Goal: Task Accomplishment & Management: Use online tool/utility

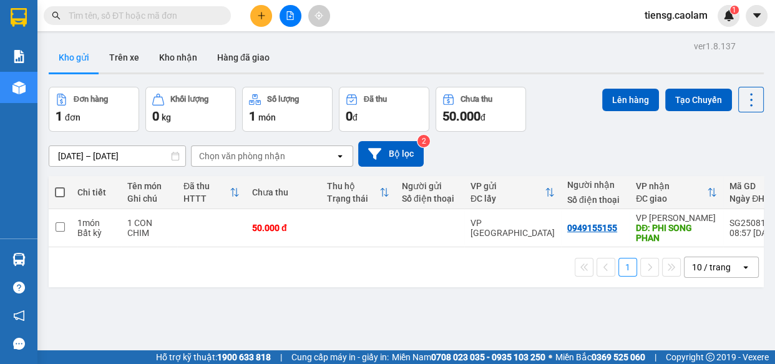
click at [175, 19] on input "text" at bounding box center [142, 16] width 147 height 14
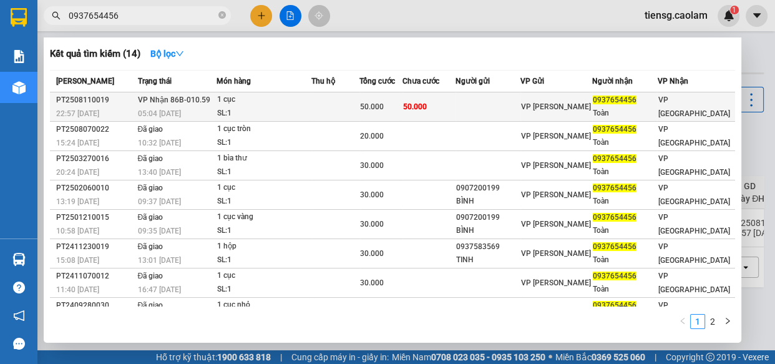
type input "0937654456"
click at [206, 104] on span "VP Nhận 86B-010.59" at bounding box center [174, 99] width 72 height 10
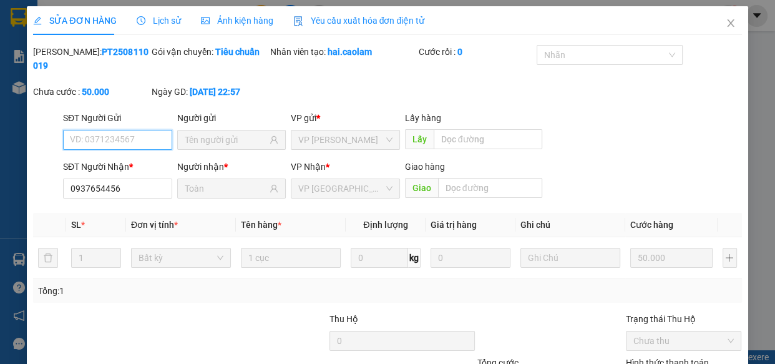
type input "0937654456"
type input "Toàn"
type input "50.000"
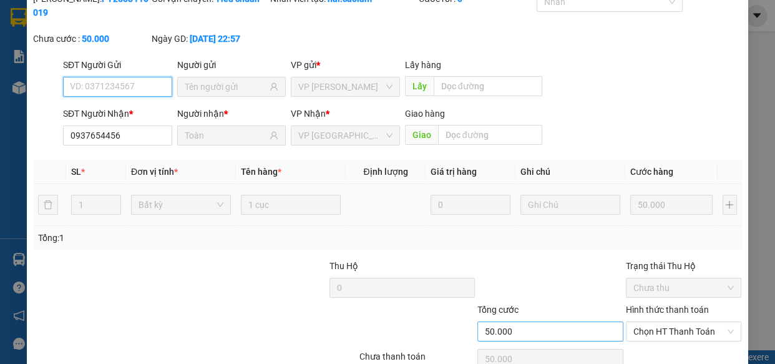
scroll to position [114, 0]
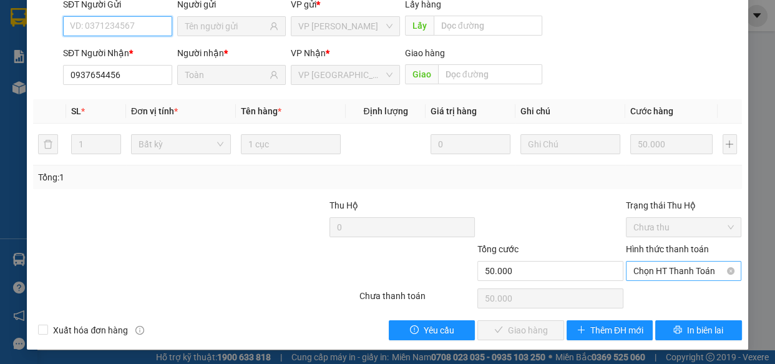
drag, startPoint x: 661, startPoint y: 268, endPoint x: 654, endPoint y: 285, distance: 17.6
click at [661, 269] on span "Chọn HT Thanh Toán" at bounding box center [684, 271] width 101 height 19
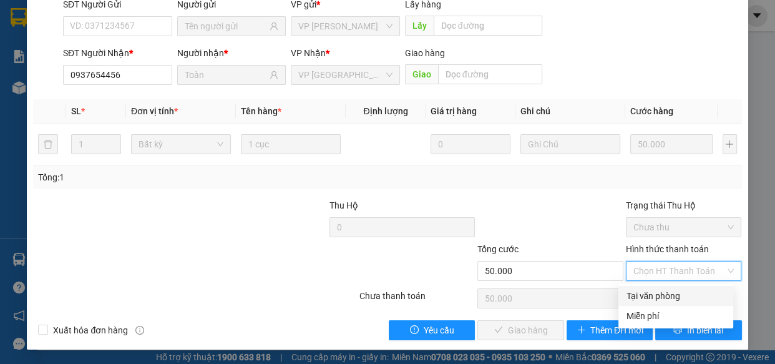
click at [649, 290] on div "Tại văn phòng" at bounding box center [676, 296] width 100 height 14
type input "0"
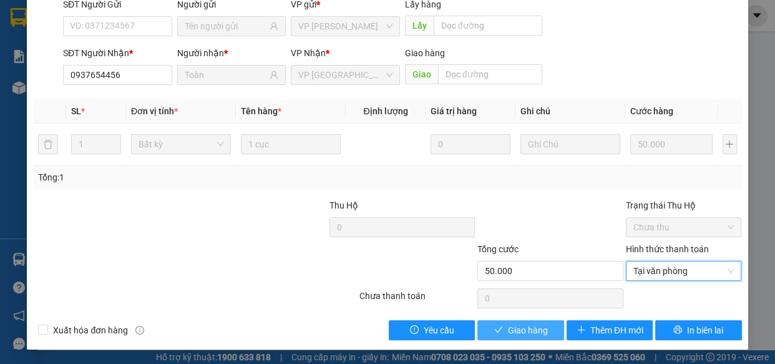
drag, startPoint x: 512, startPoint y: 331, endPoint x: 504, endPoint y: 321, distance: 12.9
click at [512, 331] on span "Giao hàng" at bounding box center [528, 330] width 40 height 14
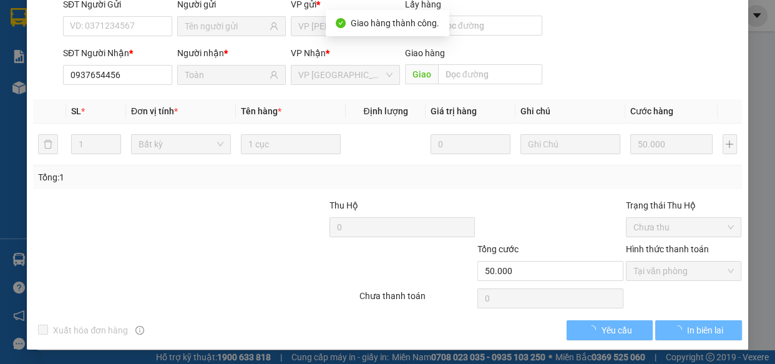
scroll to position [13, 0]
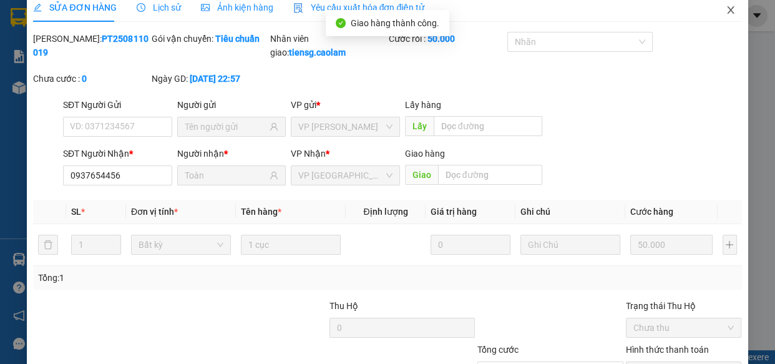
click at [726, 8] on icon "close" at bounding box center [731, 10] width 10 height 10
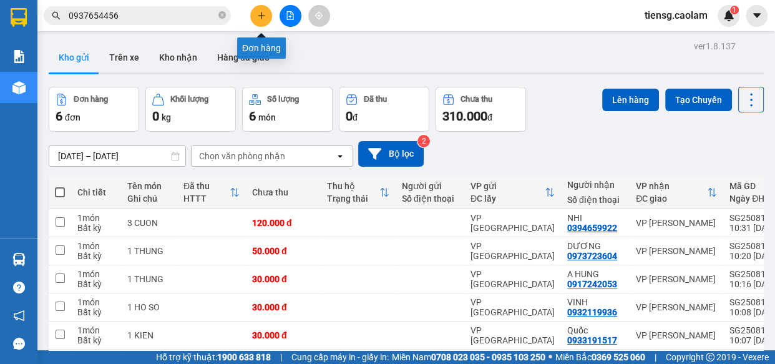
click at [260, 17] on icon "plus" at bounding box center [261, 15] width 9 height 9
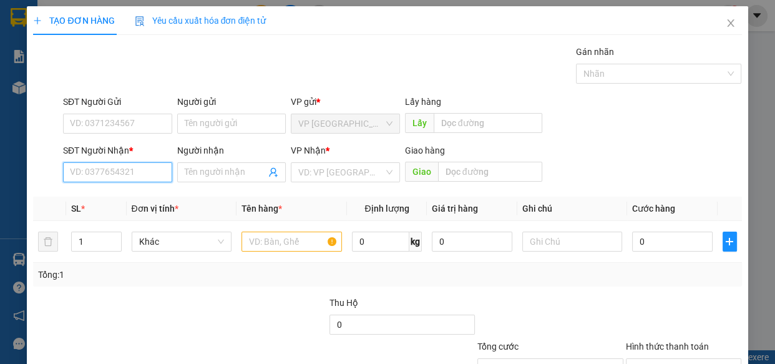
click at [130, 169] on input "SĐT Người Nhận *" at bounding box center [117, 172] width 109 height 20
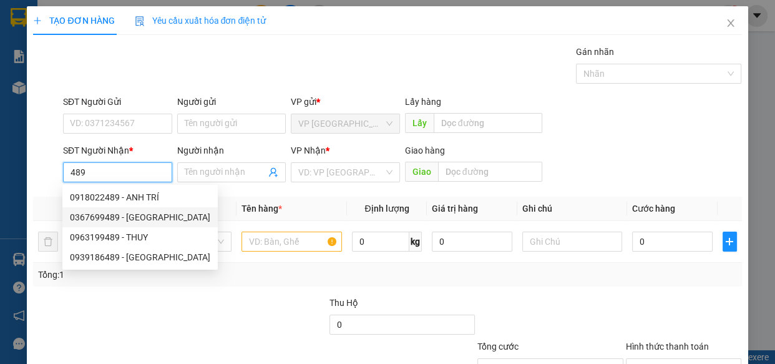
click at [111, 215] on div "0367699489 - [GEOGRAPHIC_DATA]" at bounding box center [140, 217] width 140 height 14
type input "0367699489"
type input "PHUONG"
type input "SUOI CAT"
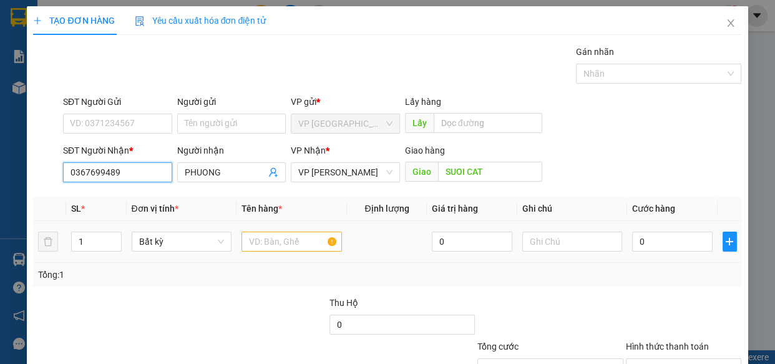
type input "0367699489"
drag, startPoint x: 294, startPoint y: 248, endPoint x: 275, endPoint y: 230, distance: 26.5
click at [287, 246] on input "text" at bounding box center [292, 242] width 100 height 20
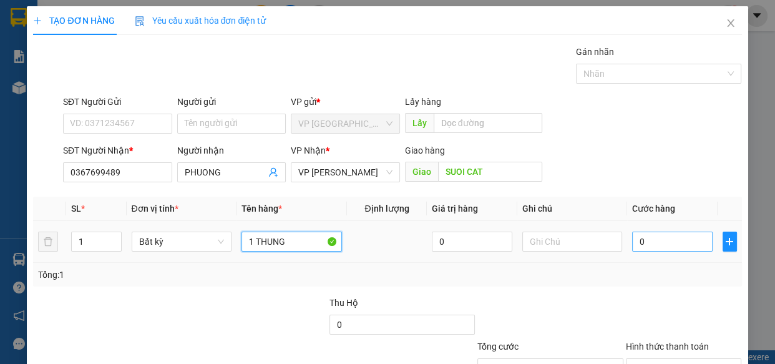
type input "1 THUNG"
click at [676, 233] on input "0" at bounding box center [672, 242] width 81 height 20
click at [676, 245] on input "0" at bounding box center [672, 242] width 81 height 20
type input "04"
type input "4"
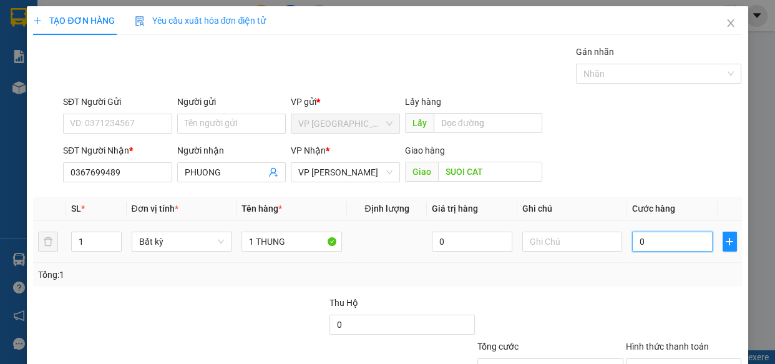
type input "4"
type input "040"
type input "40"
type input "0.400"
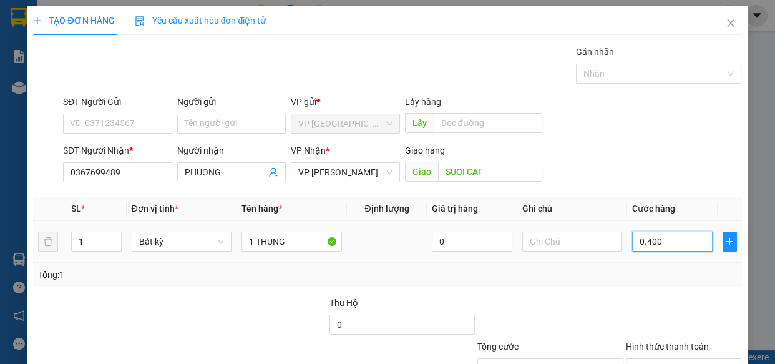
type input "400"
type input "04.000"
type input "4.000"
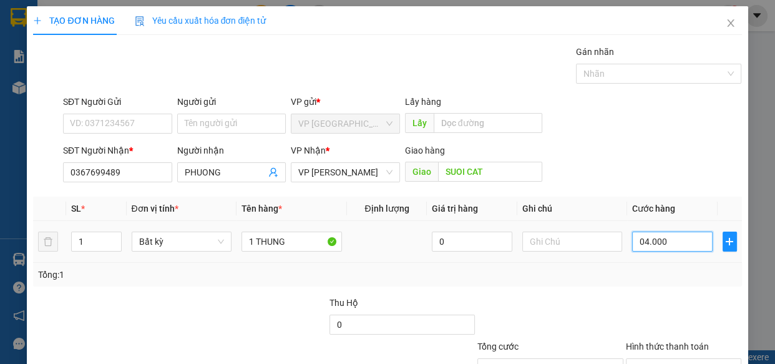
type input "040.000"
type input "40.000"
drag, startPoint x: 691, startPoint y: 243, endPoint x: 597, endPoint y: 237, distance: 93.8
click at [632, 241] on input "040.000" at bounding box center [672, 242] width 81 height 20
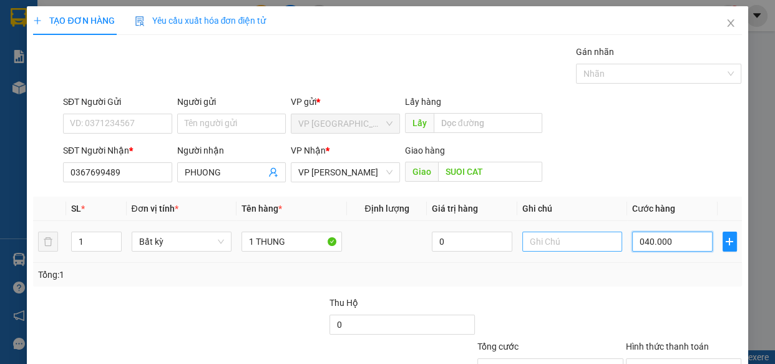
type input "0"
type input "04"
type input "4"
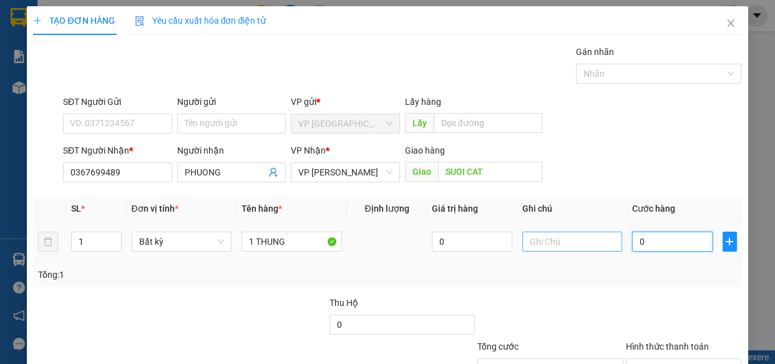
type input "4"
type input "040"
type input "40"
type input "0.400"
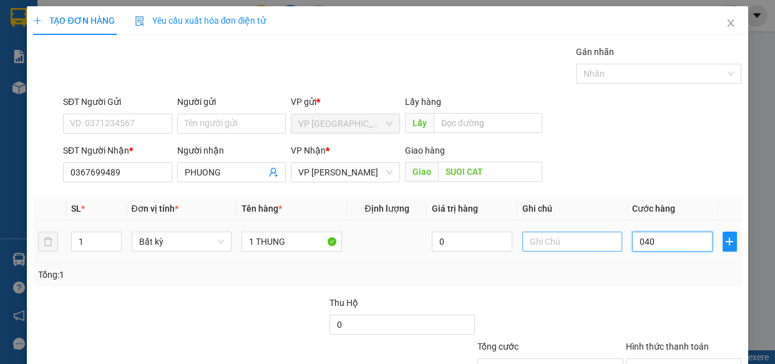
type input "400"
type input "04.000"
type input "4.000"
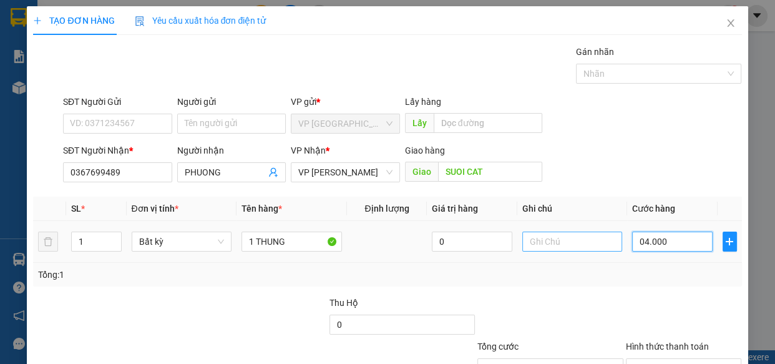
type input "040.000"
type input "40.000"
drag, startPoint x: 668, startPoint y: 247, endPoint x: 494, endPoint y: 268, distance: 175.4
click at [499, 269] on div "SL * Đơn vị tính * Tên hàng * Định lượng Giá trị hàng Ghi chú Cước hàng 1 Bất k…" at bounding box center [387, 242] width 708 height 90
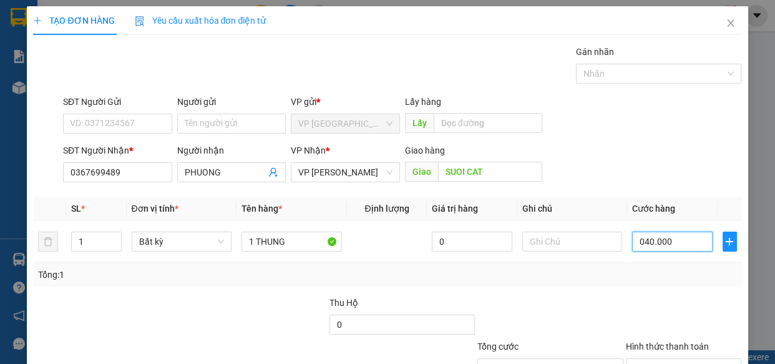
type input "0"
type input "05"
type input "5"
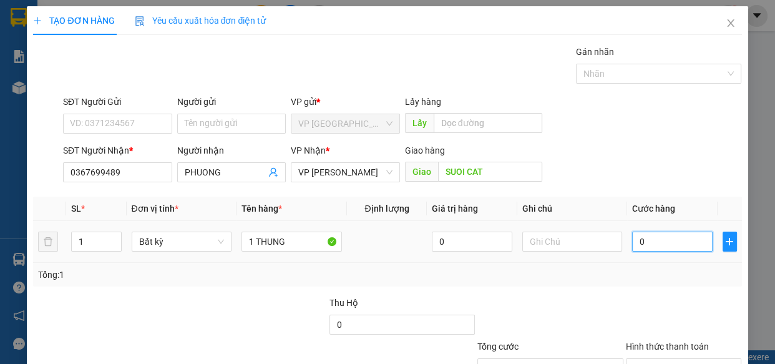
type input "5"
type input "050"
type input "50"
type input "0.500"
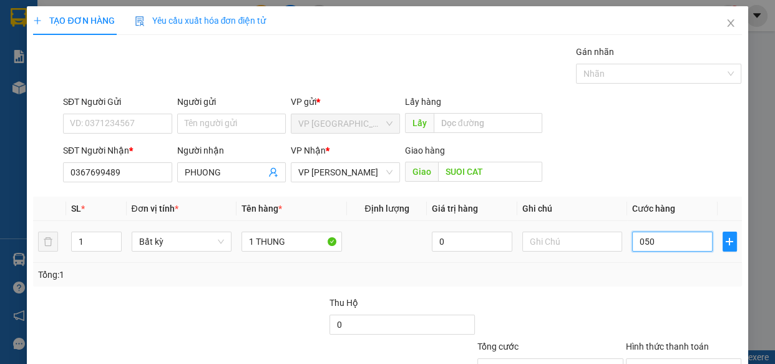
type input "500"
type input "05.000"
type input "5.000"
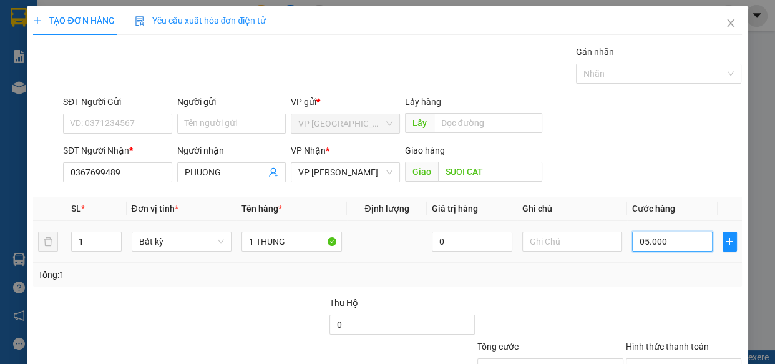
type input "050.000"
type input "50.000"
click at [660, 263] on div "Tổng: 1" at bounding box center [387, 275] width 708 height 24
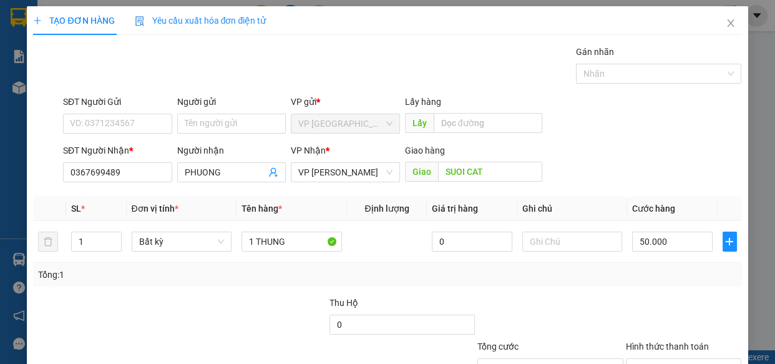
scroll to position [97, 0]
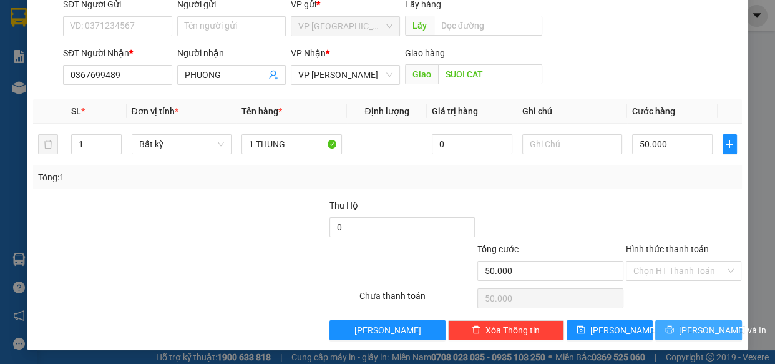
click at [676, 325] on button "[PERSON_NAME] và In" at bounding box center [698, 330] width 86 height 20
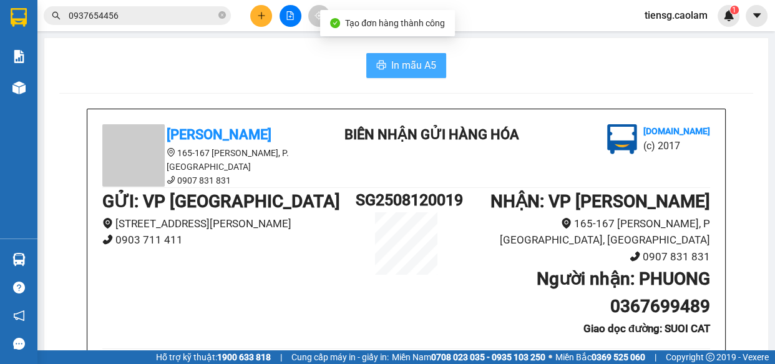
click at [384, 58] on button "In mẫu A5" at bounding box center [406, 65] width 80 height 25
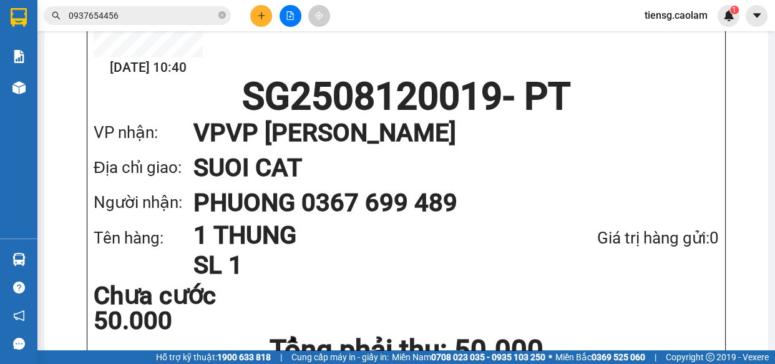
scroll to position [742, 0]
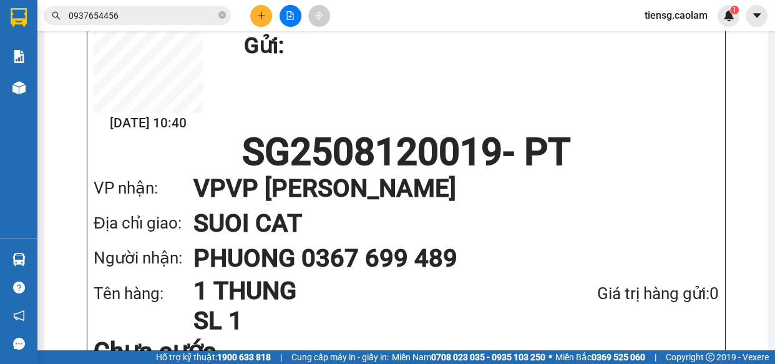
drag, startPoint x: 353, startPoint y: 73, endPoint x: 331, endPoint y: 67, distance: 22.7
click at [353, 73] on div "[DATE] 10:40 VP VP Sài Gòn Gửi:" at bounding box center [406, 69] width 625 height 130
click at [262, 16] on icon "plus" at bounding box center [261, 15] width 9 height 9
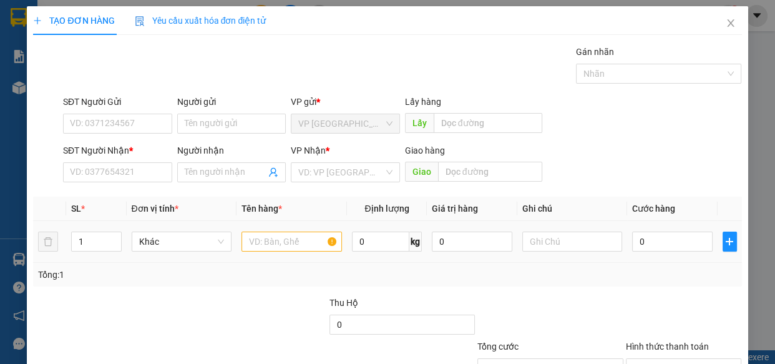
click at [303, 250] on div at bounding box center [292, 241] width 100 height 25
drag, startPoint x: 296, startPoint y: 245, endPoint x: 283, endPoint y: 238, distance: 14.8
click at [295, 245] on input "text" at bounding box center [292, 242] width 100 height 20
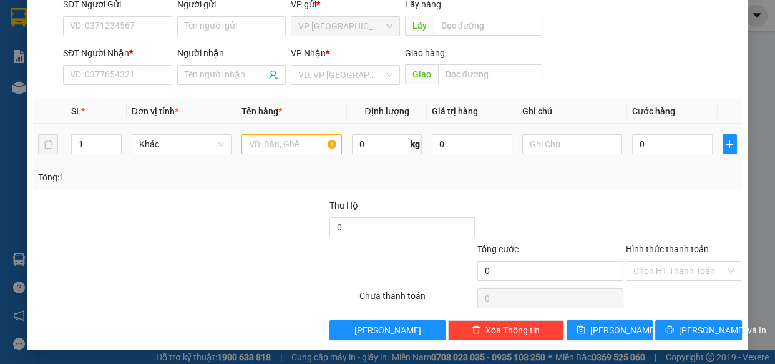
click at [285, 142] on input "text" at bounding box center [292, 144] width 100 height 20
type input "1 KIEN"
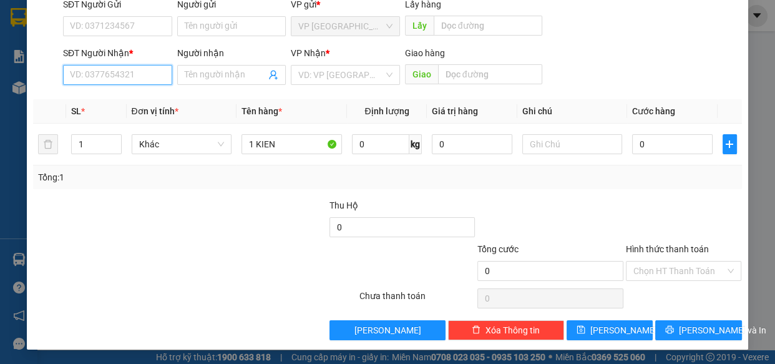
click at [131, 81] on input "SĐT Người Nhận *" at bounding box center [117, 75] width 109 height 20
type input "0906326545"
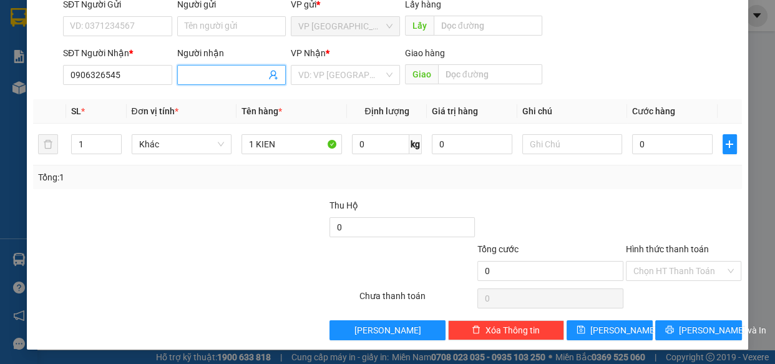
click at [211, 78] on input "Người nhận" at bounding box center [226, 75] width 82 height 14
type input "[PERSON_NAME]"
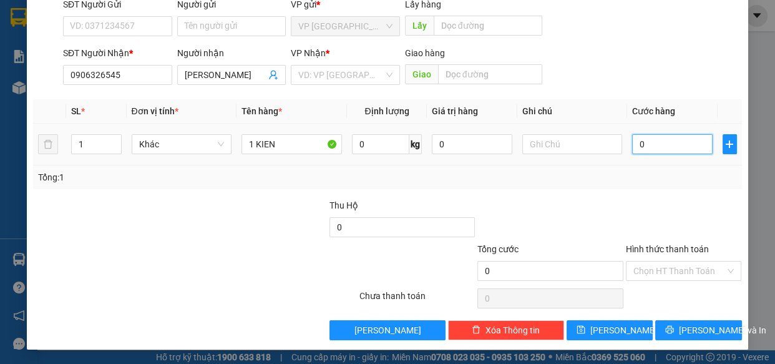
click at [657, 148] on input "0" at bounding box center [672, 144] width 81 height 20
type input "4"
type input "40"
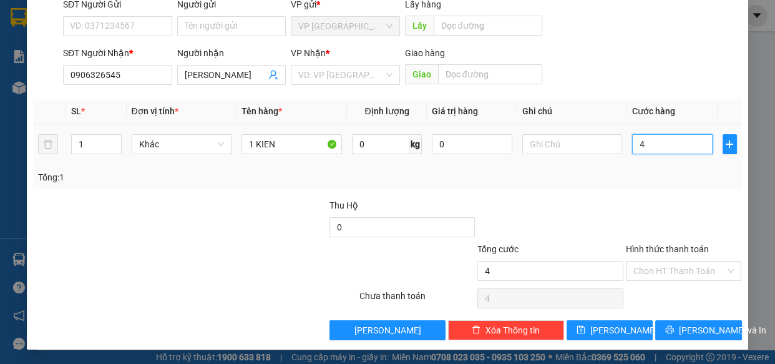
type input "40"
type input "400"
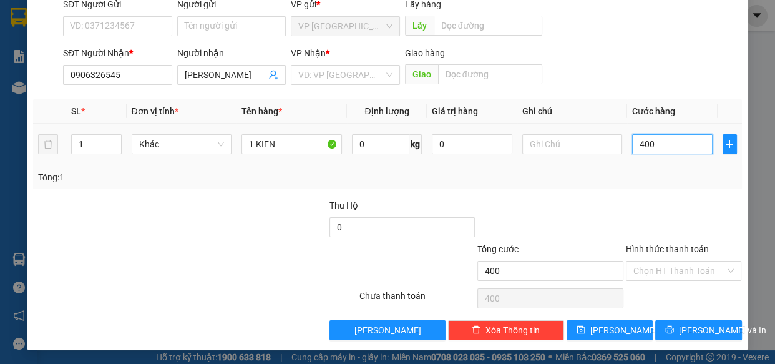
type input "4.000"
type input "40.000"
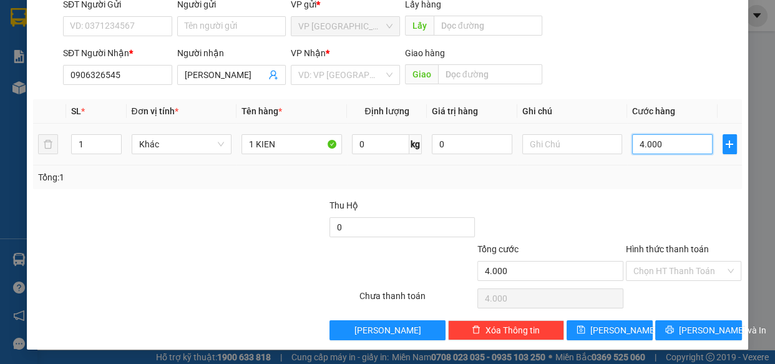
type input "40.000"
click at [654, 204] on div at bounding box center [684, 220] width 119 height 44
type input "0"
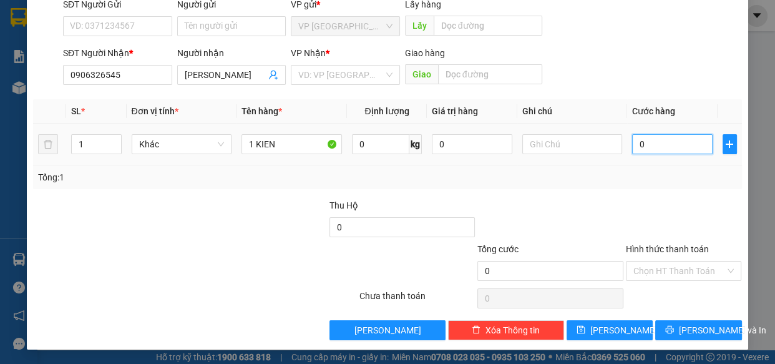
type input "03"
type input "3"
type input "030"
type input "30"
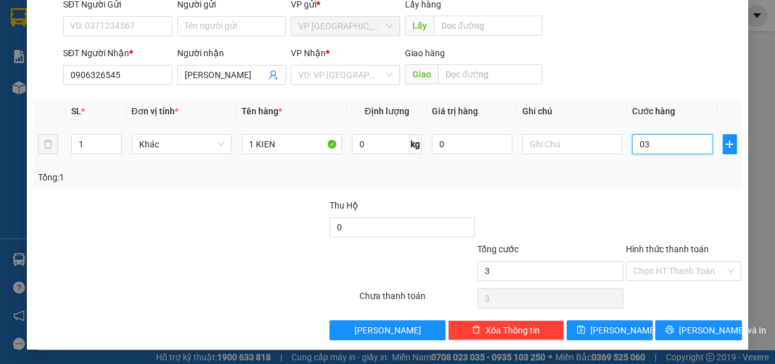
type input "30"
type input "0.300"
type input "300"
type input "03.000"
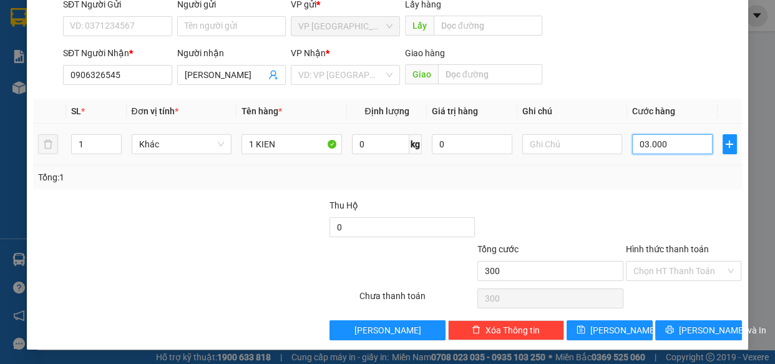
type input "3.000"
type input "030.000"
type input "30.000"
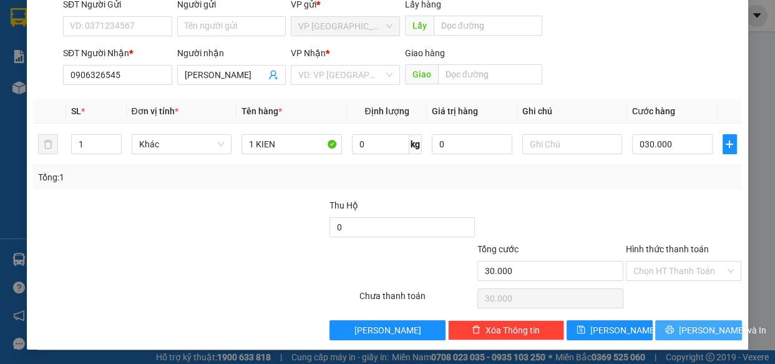
type input "30.000"
click at [675, 321] on button "[PERSON_NAME] và In" at bounding box center [698, 330] width 86 height 20
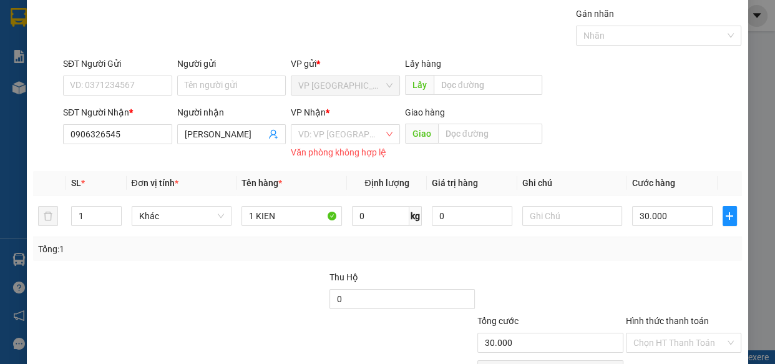
scroll to position [0, 0]
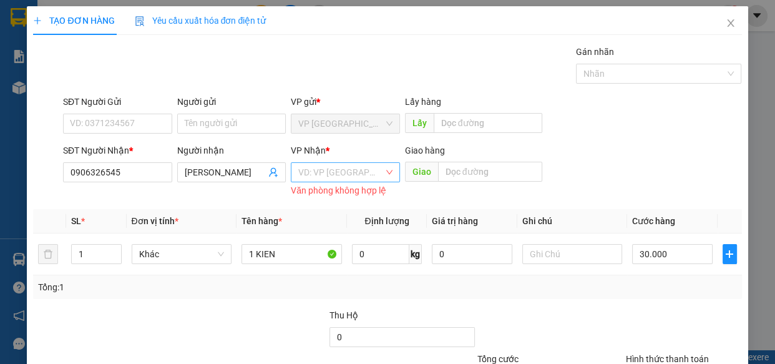
drag, startPoint x: 343, startPoint y: 175, endPoint x: 341, endPoint y: 181, distance: 6.7
click at [343, 177] on input "search" at bounding box center [341, 172] width 86 height 19
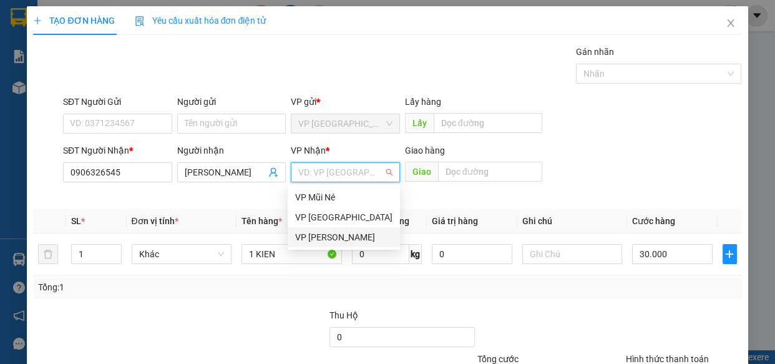
click at [333, 236] on div "VP [PERSON_NAME]" at bounding box center [343, 237] width 97 height 14
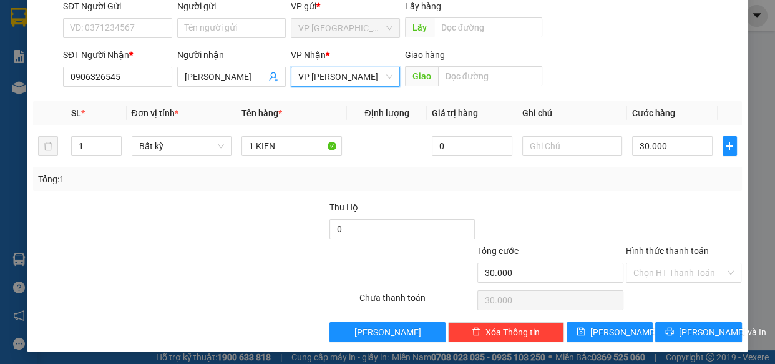
scroll to position [97, 0]
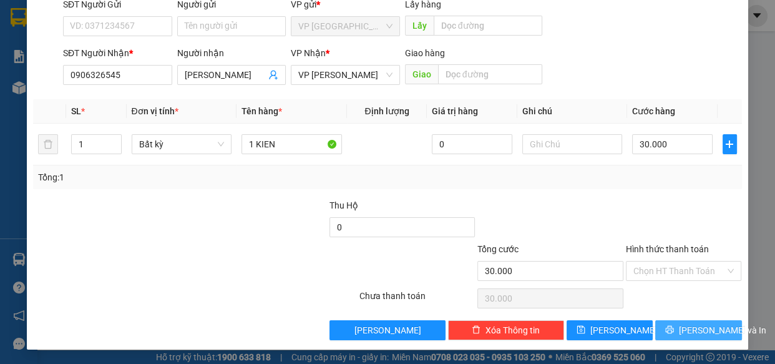
click at [666, 331] on icon "printer" at bounding box center [669, 329] width 9 height 9
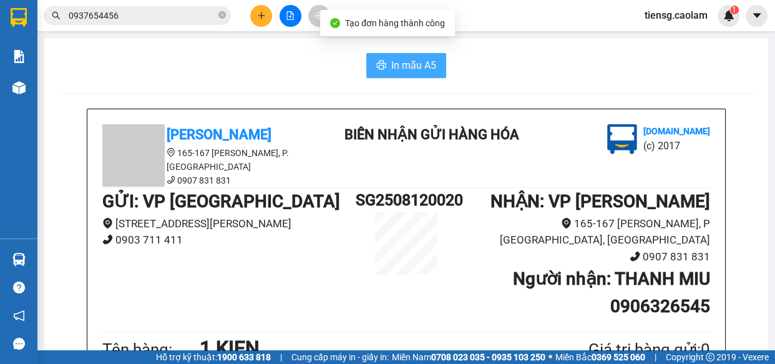
click at [408, 66] on span "In mẫu A5" at bounding box center [413, 65] width 45 height 16
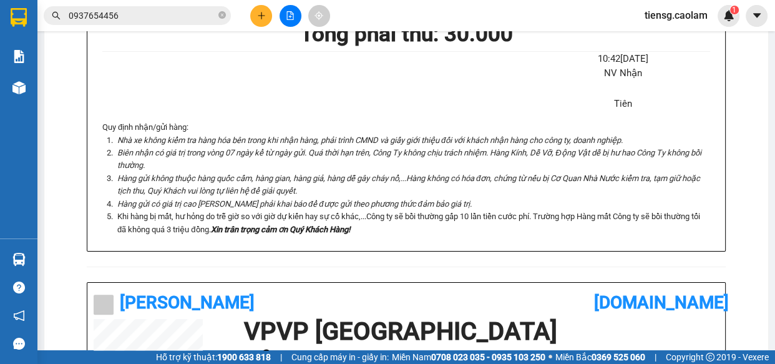
scroll to position [340, 0]
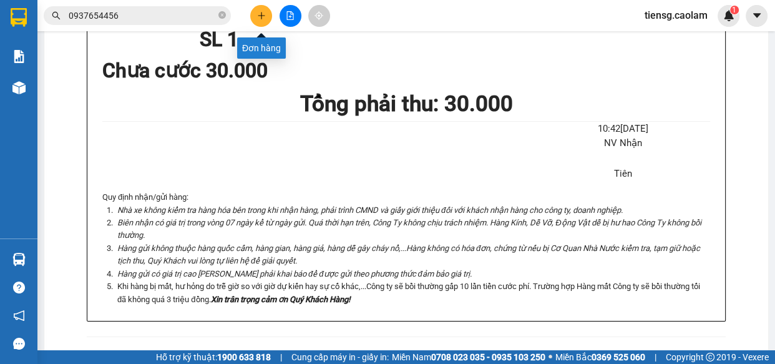
click at [253, 17] on button at bounding box center [261, 16] width 22 height 22
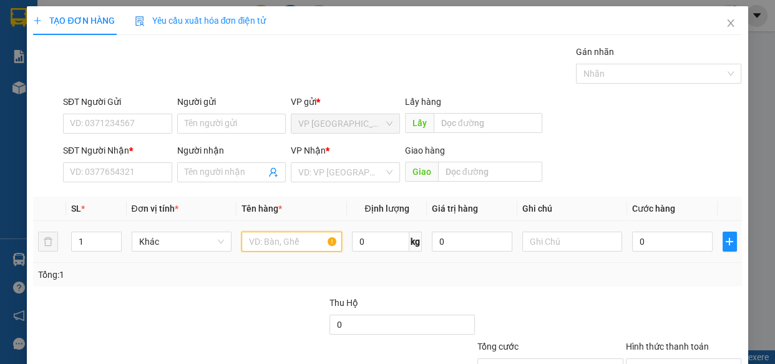
drag, startPoint x: 268, startPoint y: 238, endPoint x: 255, endPoint y: 242, distance: 13.6
click at [265, 242] on input "text" at bounding box center [292, 242] width 100 height 20
type input "1 KIEN DEN"
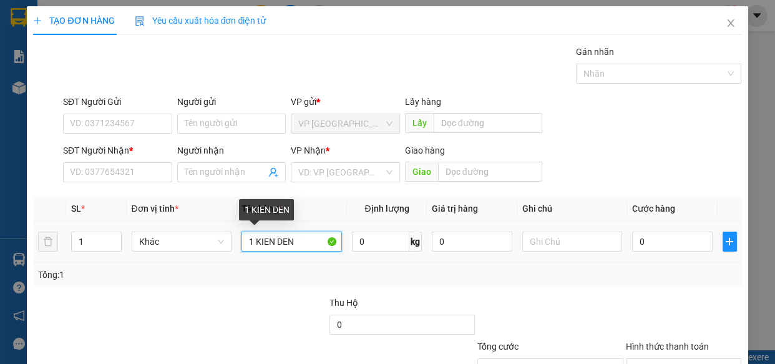
drag, startPoint x: 302, startPoint y: 243, endPoint x: 95, endPoint y: 253, distance: 206.8
click at [133, 250] on tr "1 Khác 1 KIEN DEN 0 kg 0 0" at bounding box center [387, 242] width 708 height 42
type input "1 BIA THU"
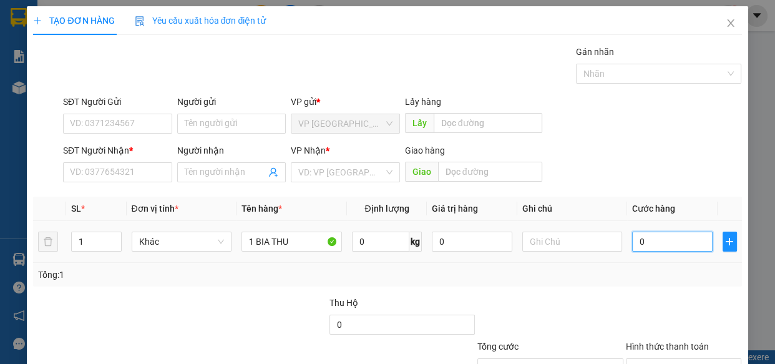
click at [670, 235] on input "0" at bounding box center [672, 242] width 81 height 20
type input "2"
type input "20"
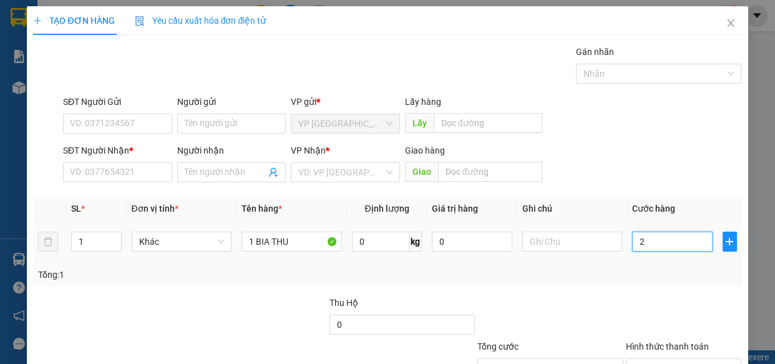
type input "20"
type input "200"
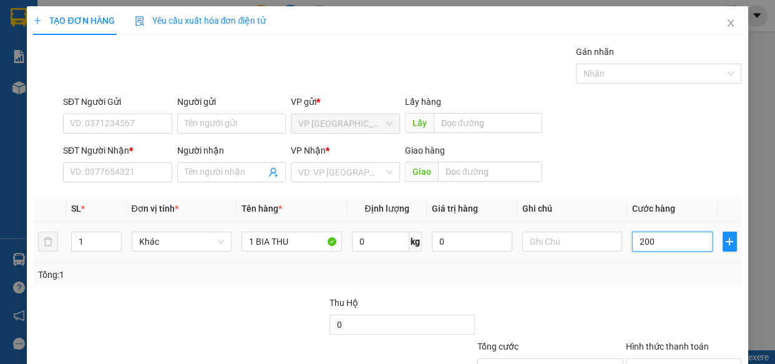
type input "2.000"
type input "20.000"
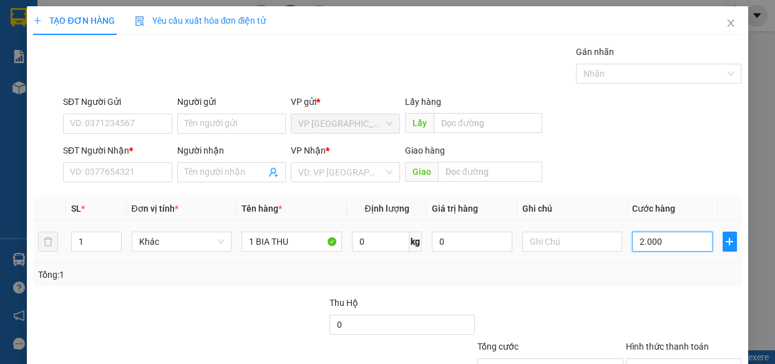
type input "20.000"
click at [134, 169] on input "SĐT Người Nhận *" at bounding box center [117, 172] width 109 height 20
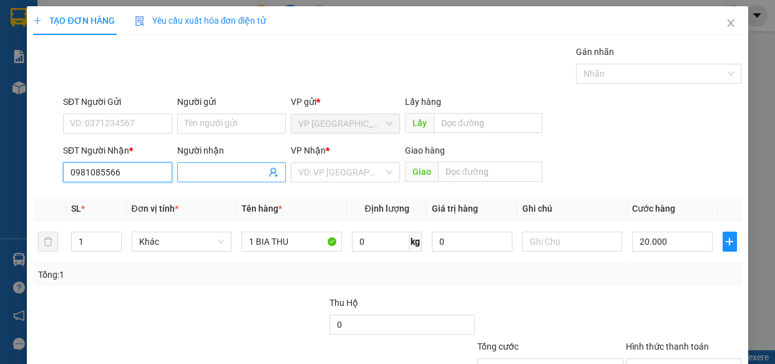
type input "0981085566"
click at [210, 169] on input "Người nhận" at bounding box center [226, 172] width 82 height 14
type input "TH SANH"
drag, startPoint x: 131, startPoint y: 171, endPoint x: 0, endPoint y: 179, distance: 131.3
click at [8, 179] on div "TẠO ĐƠN HÀNG Yêu cầu xuất hóa đơn điện tử Transit Pickup Surcharge Ids Transit …" at bounding box center [387, 182] width 775 height 364
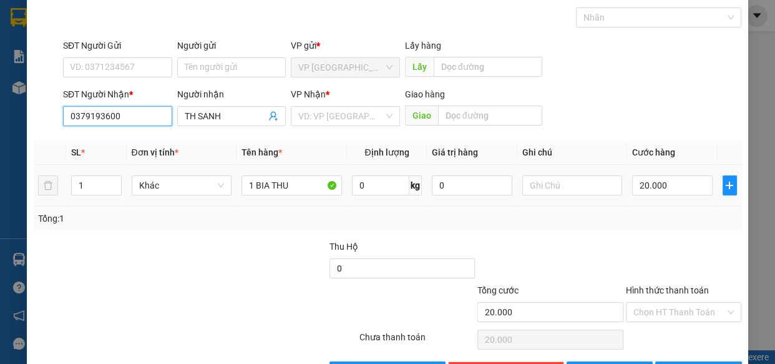
scroll to position [97, 0]
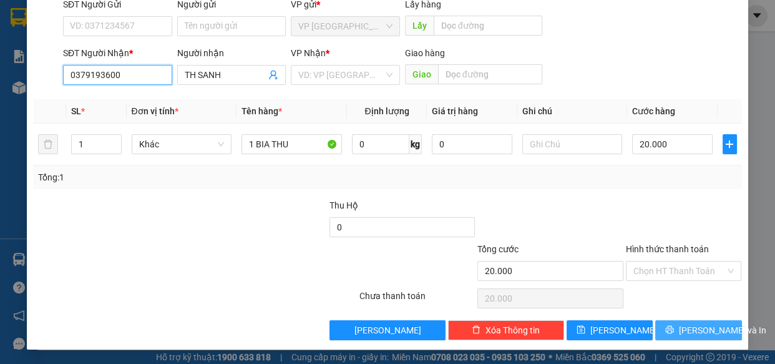
type input "0379193600"
drag, startPoint x: 693, startPoint y: 330, endPoint x: 104, endPoint y: 222, distance: 598.4
click at [341, 362] on div "TẠO ĐƠN HÀNG Yêu cầu xuất hóa đơn điện tử Transit Pickup Surcharge Ids Transit …" at bounding box center [387, 182] width 775 height 364
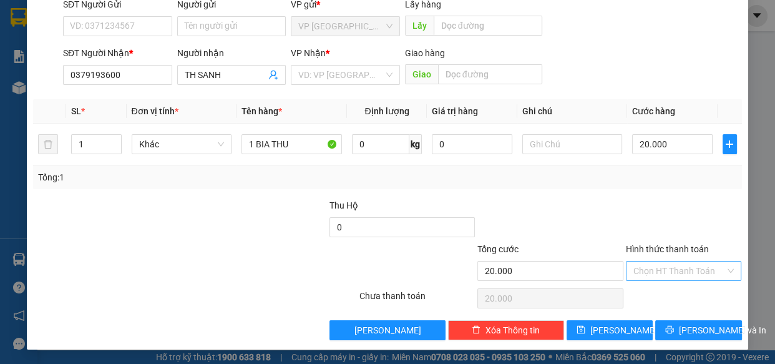
click at [649, 267] on input "Hình thức thanh toán" at bounding box center [680, 271] width 92 height 19
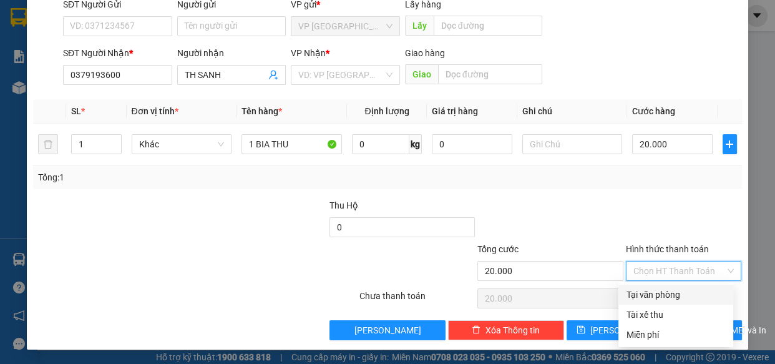
click at [649, 294] on div "Tại văn phòng" at bounding box center [676, 295] width 100 height 14
type input "0"
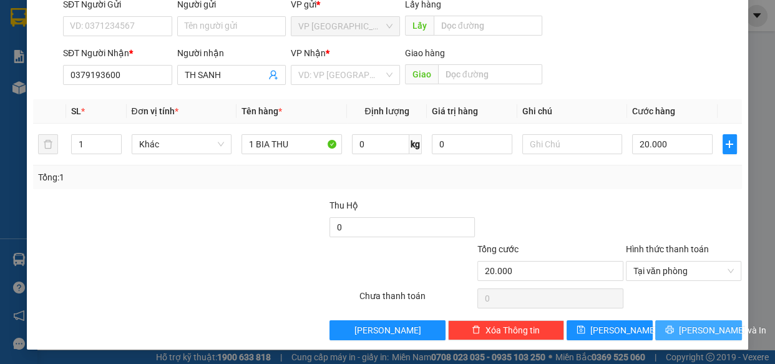
click at [693, 337] on button "[PERSON_NAME] và In" at bounding box center [698, 330] width 86 height 20
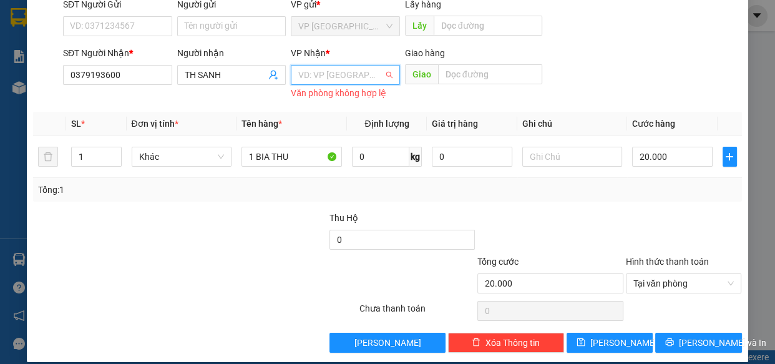
click at [350, 77] on input "search" at bounding box center [341, 75] width 86 height 19
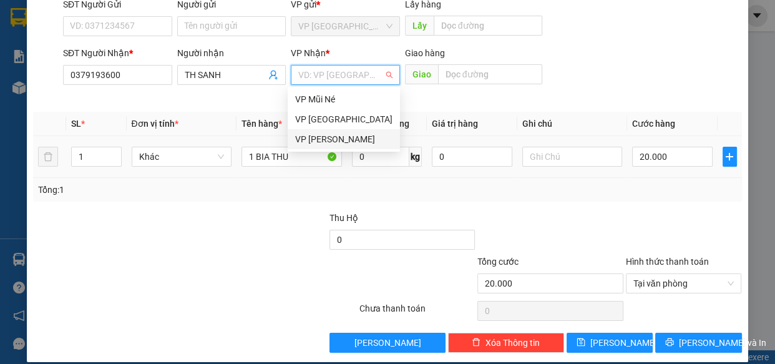
click at [344, 136] on div "VP [PERSON_NAME]" at bounding box center [343, 139] width 97 height 14
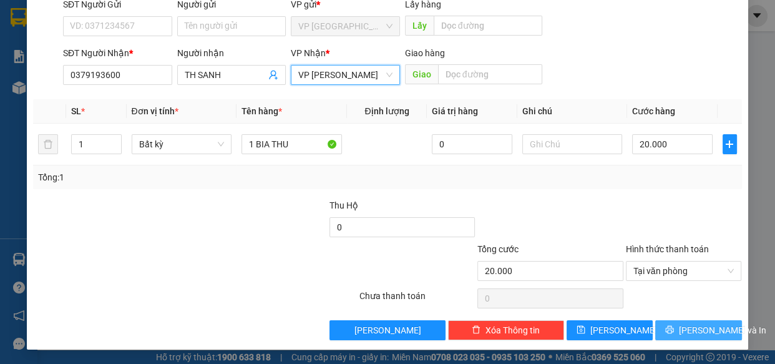
drag, startPoint x: 687, startPoint y: 326, endPoint x: 682, endPoint y: 311, distance: 15.6
click at [687, 326] on span "[PERSON_NAME] và In" at bounding box center [722, 330] width 87 height 14
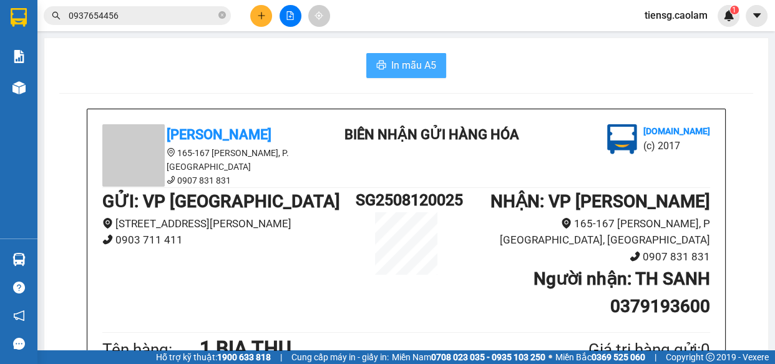
click at [414, 72] on span "In mẫu A5" at bounding box center [413, 65] width 45 height 16
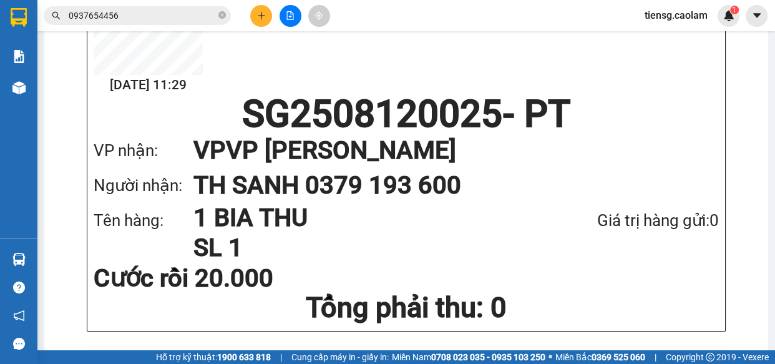
scroll to position [779, 0]
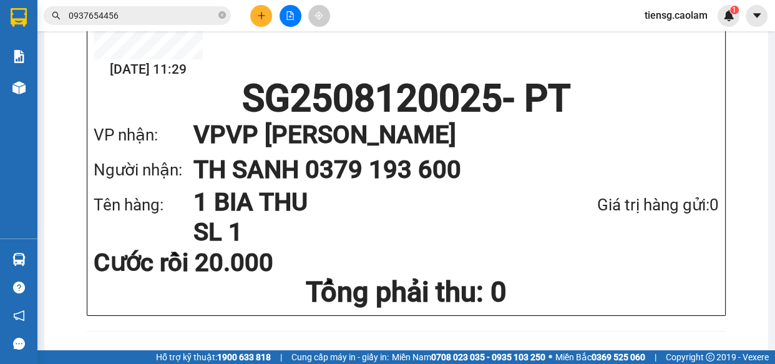
click at [511, 250] on div "Cước rồi 20.000" at bounding box center [406, 262] width 625 height 25
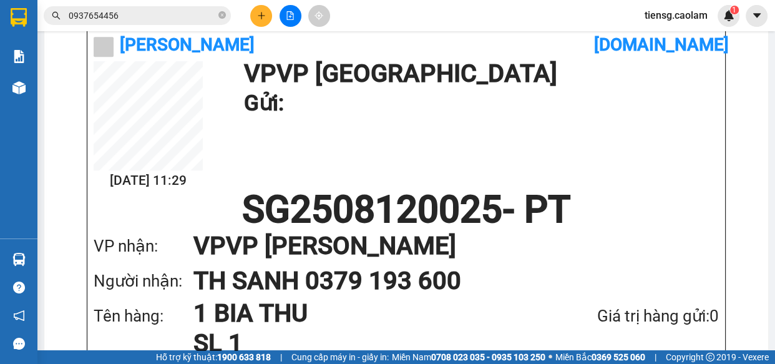
scroll to position [495, 0]
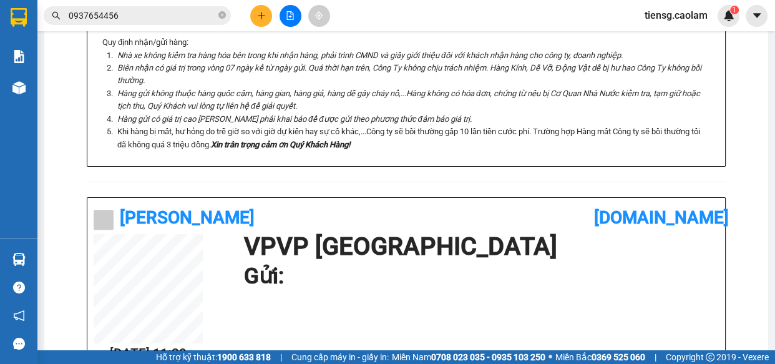
click at [262, 11] on icon "plus" at bounding box center [261, 15] width 9 height 9
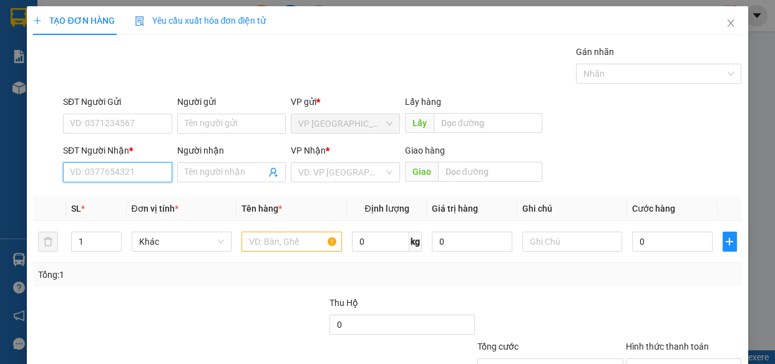
click at [110, 175] on input "SĐT Người Nhận *" at bounding box center [117, 172] width 109 height 20
type input "9"
click at [120, 199] on div "0973852878 - Đức Nhật" at bounding box center [117, 197] width 94 height 14
type input "0973852878"
type input "Đức Nhật"
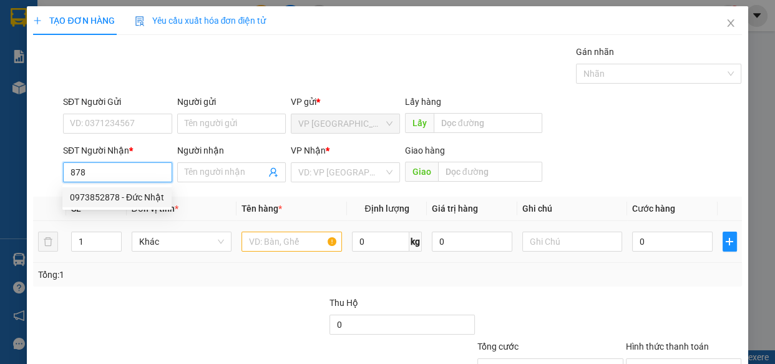
type input "KM 30"
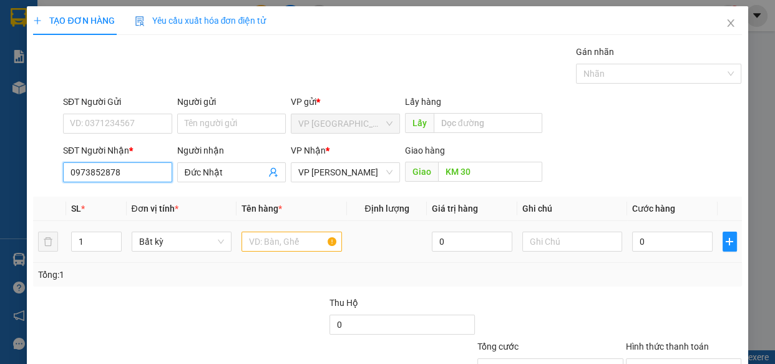
type input "0973852878"
drag, startPoint x: 274, startPoint y: 238, endPoint x: 262, endPoint y: 240, distance: 12.1
click at [267, 238] on input "text" at bounding box center [292, 242] width 100 height 20
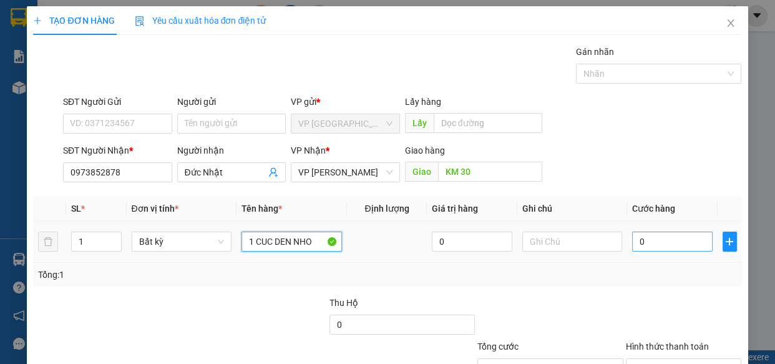
type input "1 CUC DEN NHO"
click at [675, 245] on input "0" at bounding box center [672, 242] width 81 height 20
type input "3"
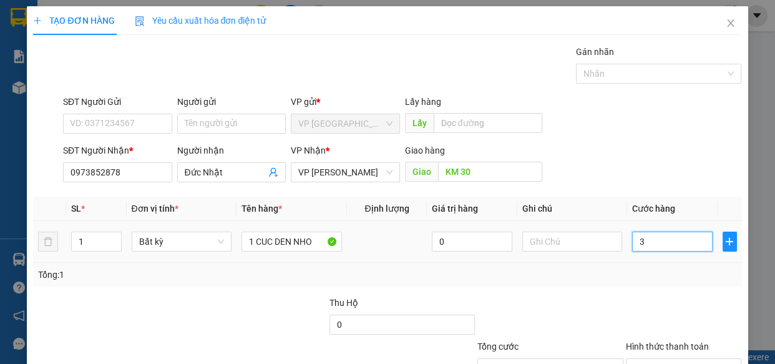
type input "30"
type input "300"
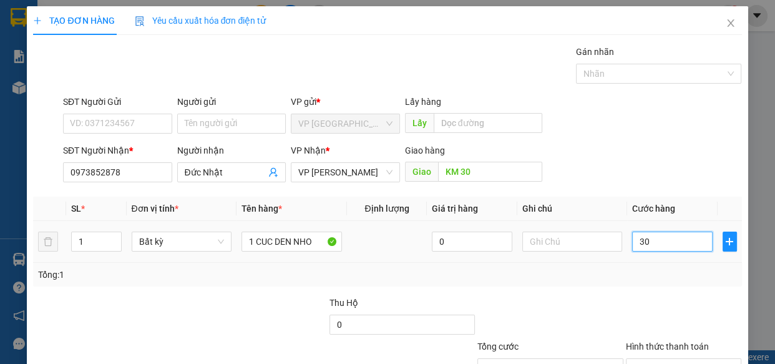
type input "300"
type input "3.000"
type input "30.000"
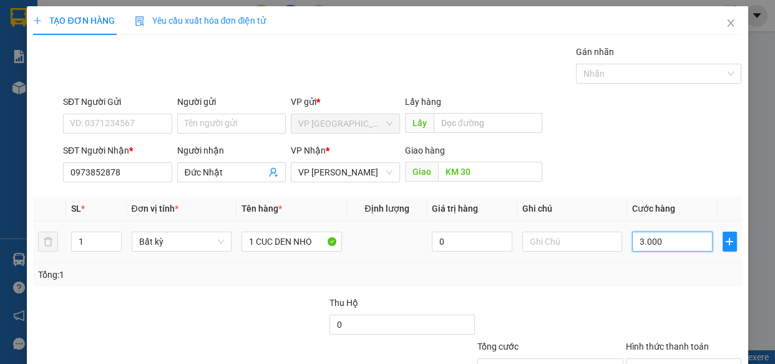
type input "30.000"
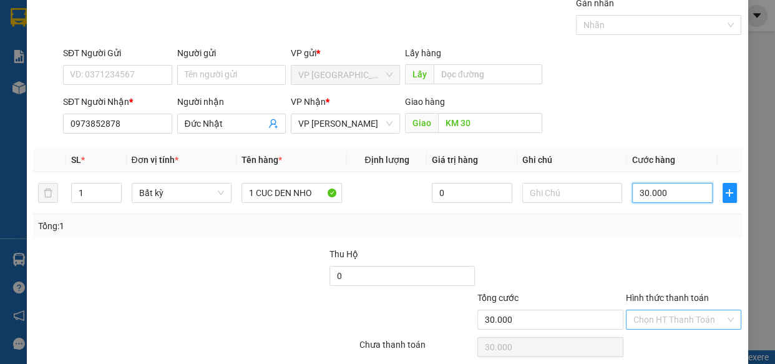
scroll to position [97, 0]
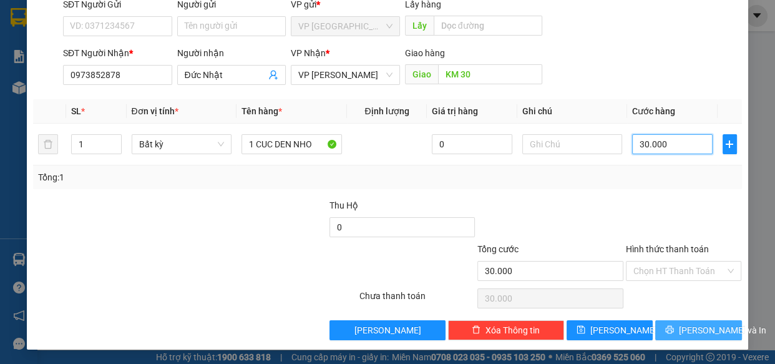
type input "30.000"
click at [683, 328] on span "[PERSON_NAME] và In" at bounding box center [722, 330] width 87 height 14
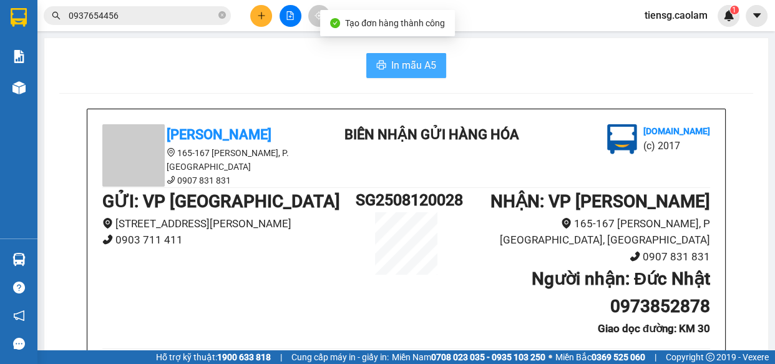
click at [424, 60] on span "In mẫu A5" at bounding box center [413, 65] width 45 height 16
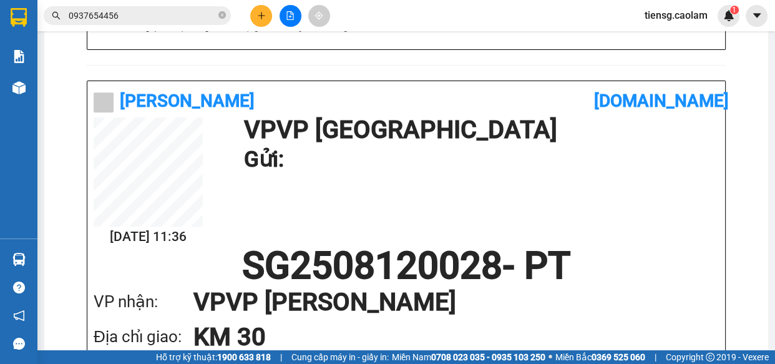
scroll to position [572, 0]
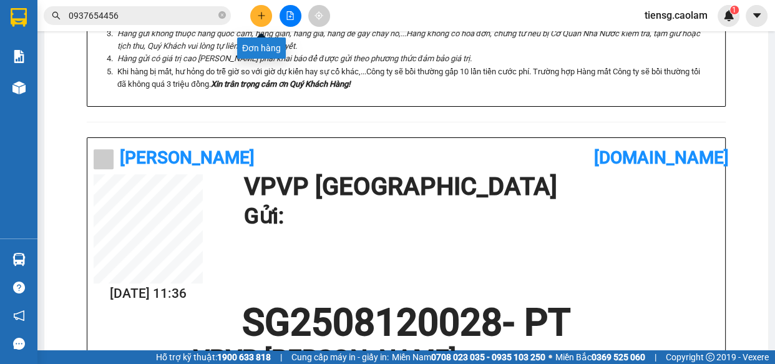
click at [261, 14] on icon "plus" at bounding box center [261, 15] width 1 height 7
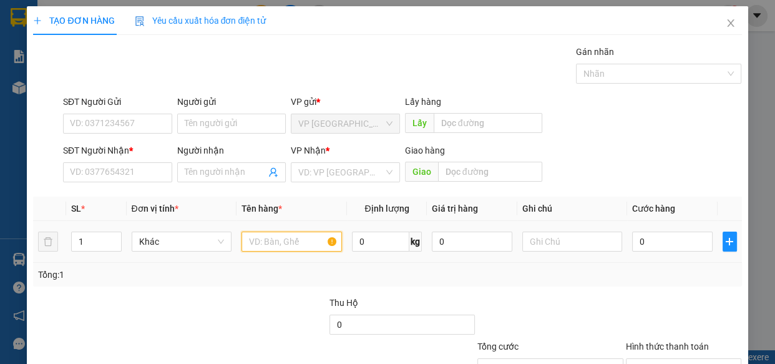
click at [267, 245] on input "text" at bounding box center [292, 242] width 100 height 20
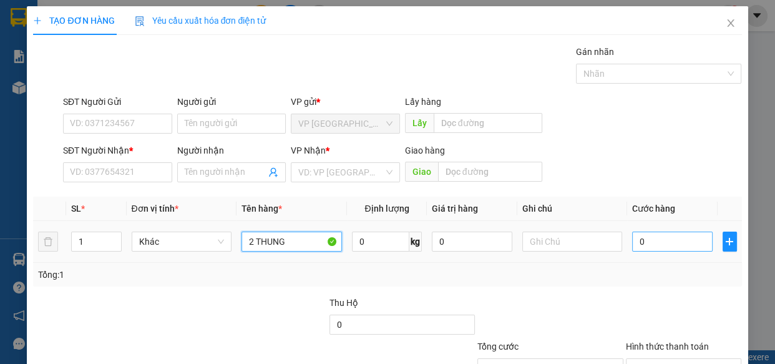
type input "2 THUNG"
click at [645, 244] on input "0" at bounding box center [672, 242] width 81 height 20
type input "8"
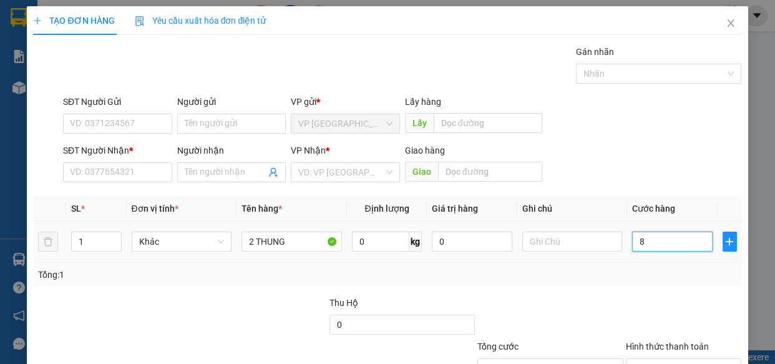
type input "80"
type input "800"
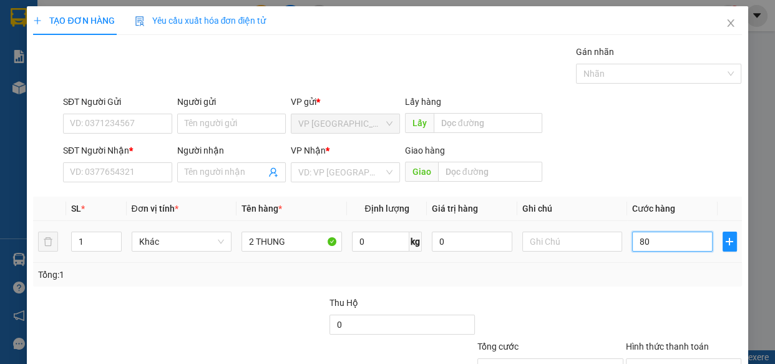
type input "800"
type input "8.000"
type input "80.000"
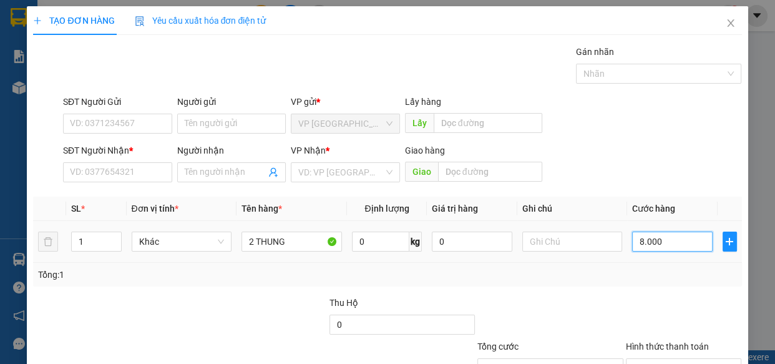
type input "80.000"
click at [127, 174] on input "SĐT Người Nhận *" at bounding box center [117, 172] width 109 height 20
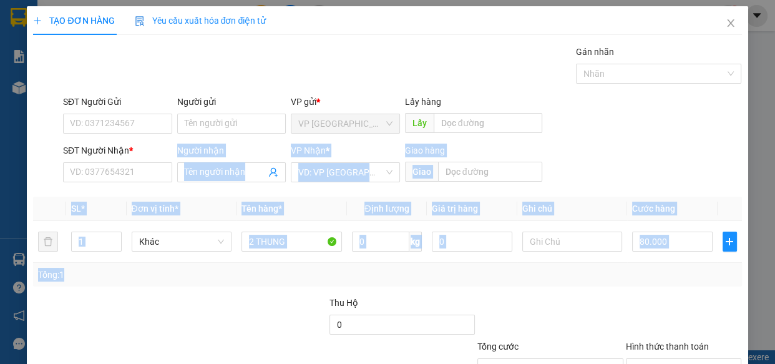
drag, startPoint x: 139, startPoint y: 182, endPoint x: 87, endPoint y: 268, distance: 100.5
click at [82, 277] on div "Transit Pickup Surcharge Ids Transit Deliver Surcharge Ids Transit Deliver Surc…" at bounding box center [387, 241] width 708 height 393
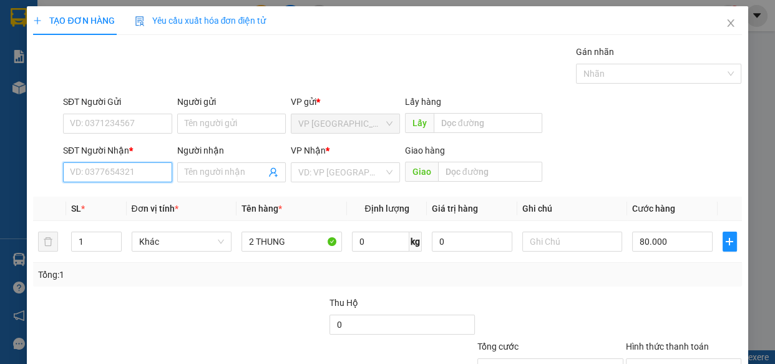
click at [134, 162] on input "SĐT Người Nhận *" at bounding box center [117, 172] width 109 height 20
click at [131, 172] on input "SĐT Người Nhận *" at bounding box center [117, 172] width 109 height 20
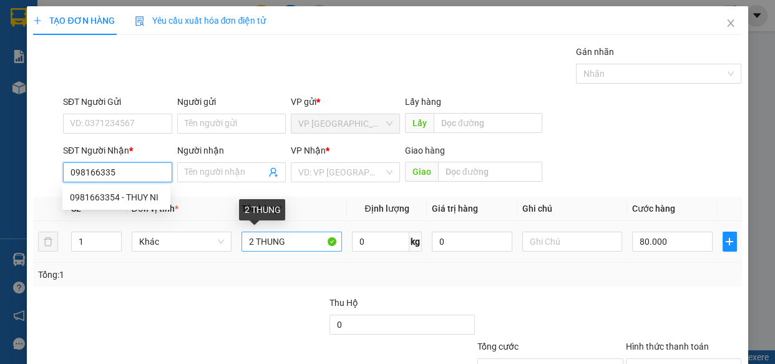
type input "0981663354"
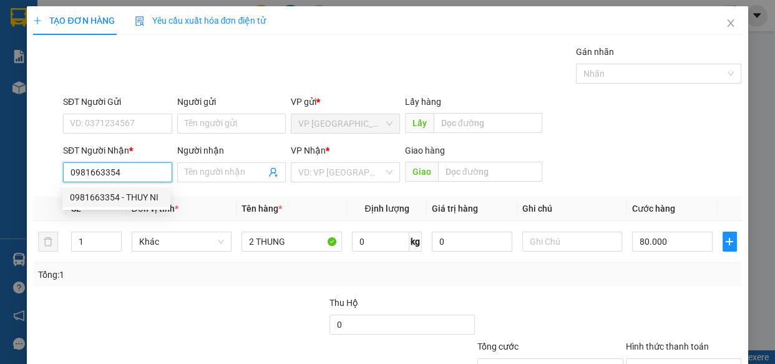
click at [119, 195] on div "0981663354 - THUY NI" at bounding box center [116, 197] width 93 height 14
type input "THUY NI"
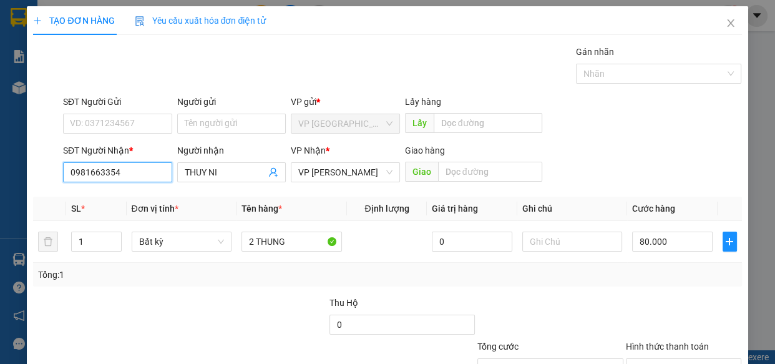
scroll to position [97, 0]
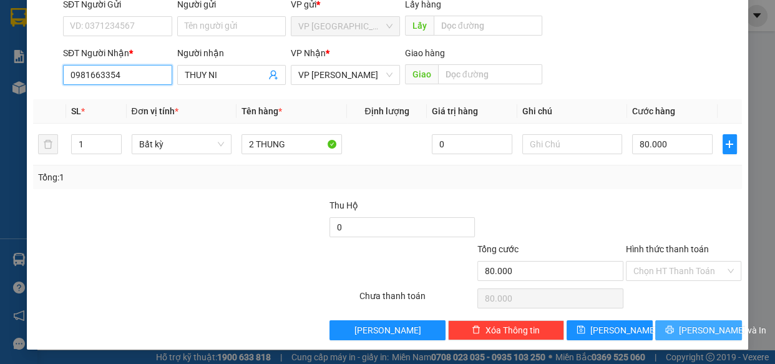
type input "0981663354"
drag, startPoint x: 679, startPoint y: 330, endPoint x: 586, endPoint y: 282, distance: 104.7
click at [678, 330] on button "[PERSON_NAME] và In" at bounding box center [698, 330] width 86 height 20
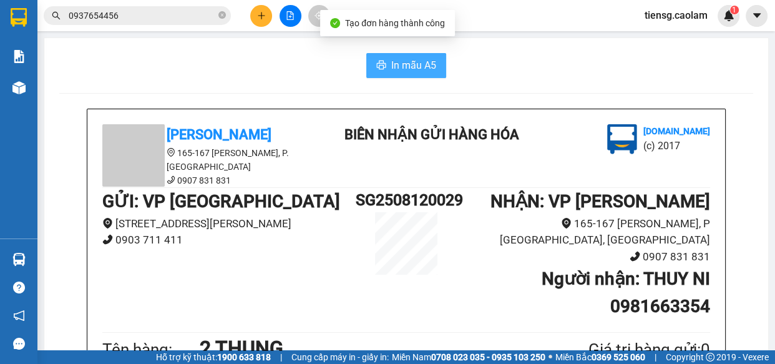
click at [416, 76] on button "In mẫu A5" at bounding box center [406, 65] width 80 height 25
click at [419, 66] on span "In mẫu A5" at bounding box center [413, 65] width 45 height 16
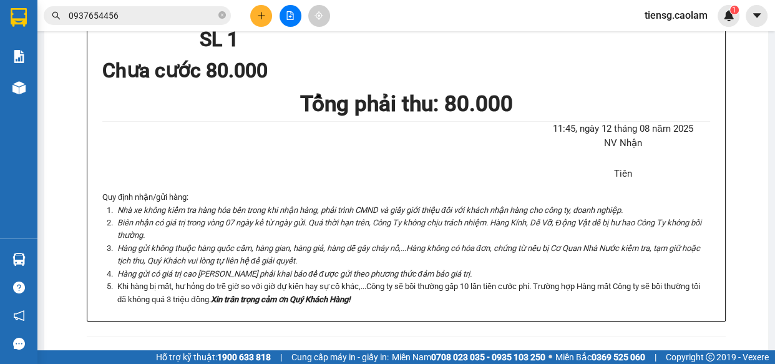
scroll to position [680, 0]
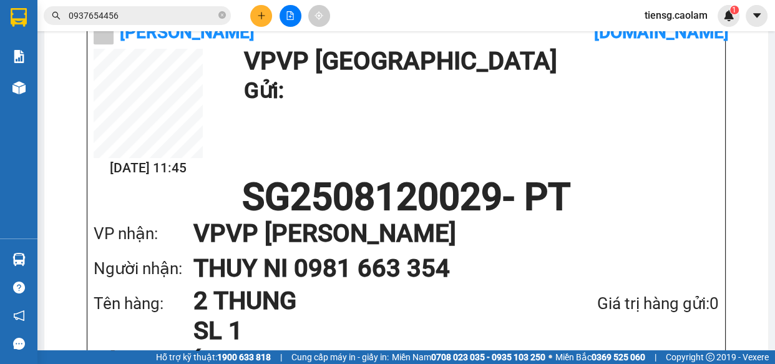
drag, startPoint x: 473, startPoint y: 119, endPoint x: 337, endPoint y: 39, distance: 158.1
click at [465, 113] on div "[DATE] 11:45 VP VP Sài Gòn Gửi:" at bounding box center [406, 114] width 625 height 130
click at [256, 18] on button at bounding box center [261, 16] width 22 height 22
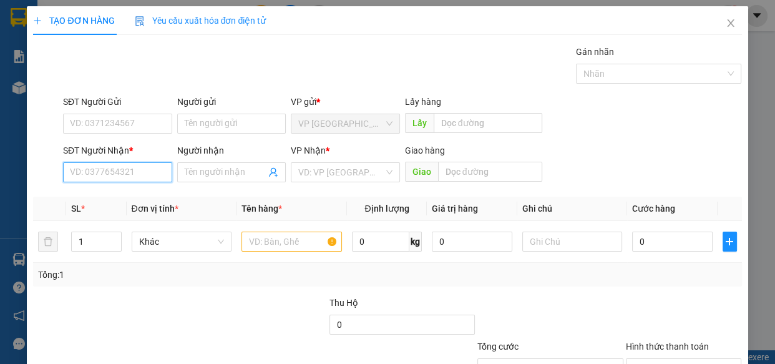
click at [116, 174] on input "SĐT Người Nhận *" at bounding box center [117, 172] width 109 height 20
click at [134, 200] on div "0859755795 - TRUONG" at bounding box center [116, 197] width 93 height 14
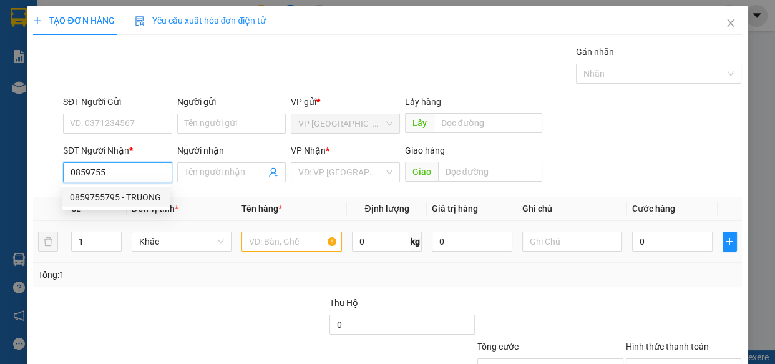
type input "0859755795"
type input "TRUONG"
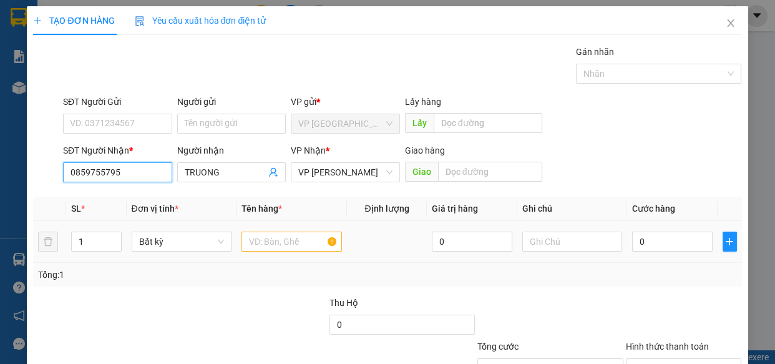
type input "0859755795"
click at [296, 242] on input "text" at bounding box center [292, 242] width 100 height 20
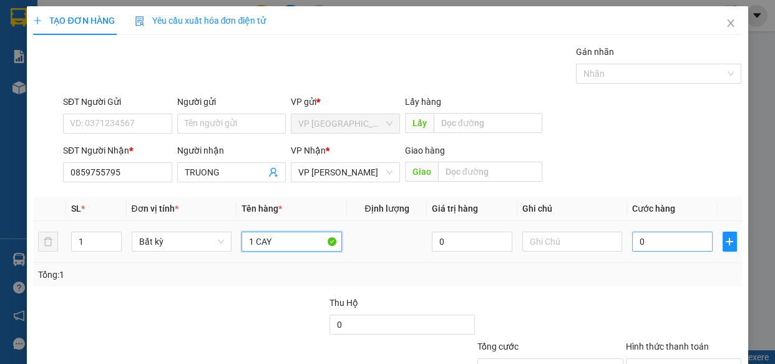
type input "1 CAY"
click at [659, 245] on input "0" at bounding box center [672, 242] width 81 height 20
type input "5"
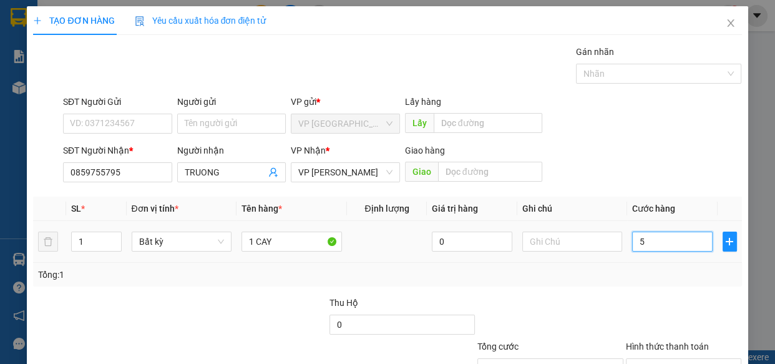
type input "50"
type input "500"
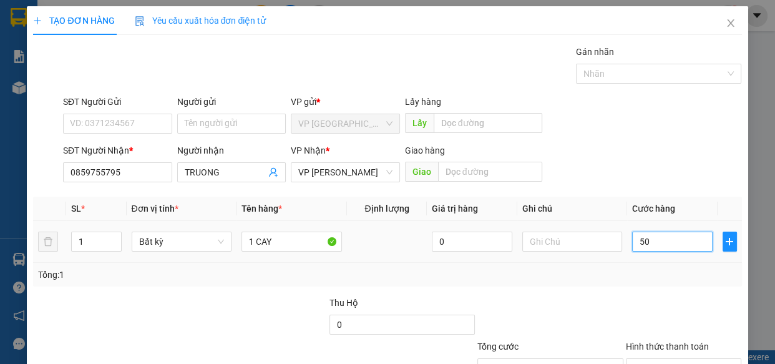
type input "500"
type input "5.000"
type input "50.000"
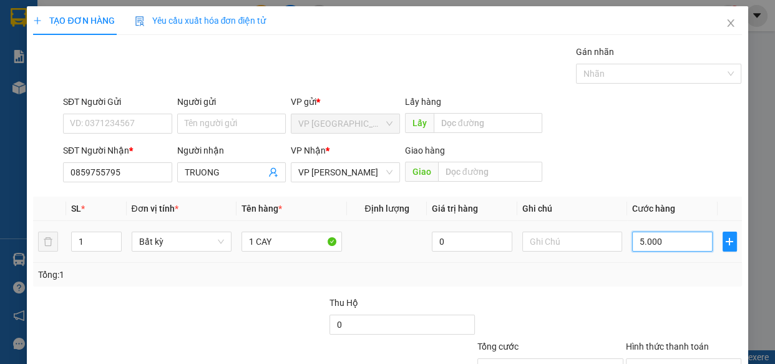
type input "50.000"
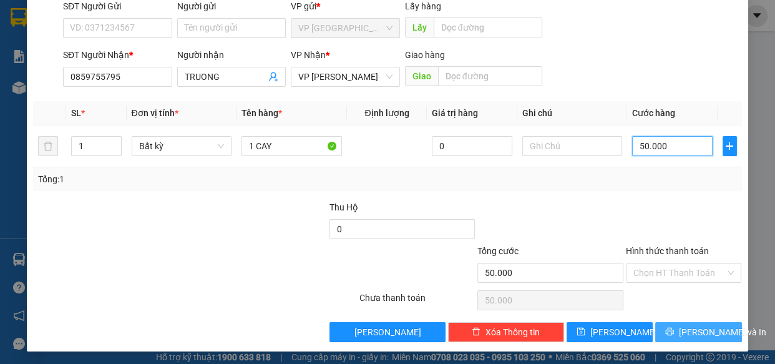
scroll to position [97, 0]
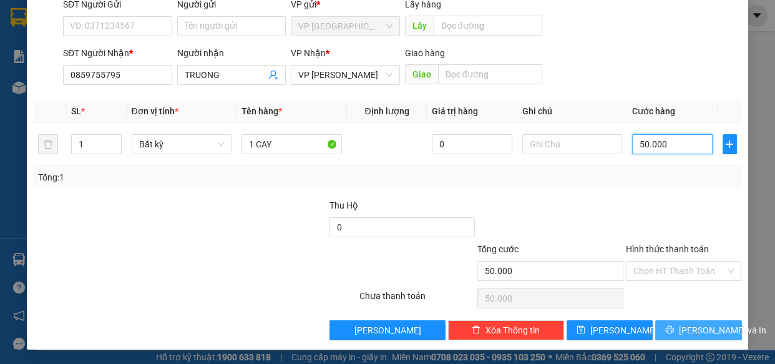
type input "50.000"
click at [692, 326] on span "[PERSON_NAME] và In" at bounding box center [722, 330] width 87 height 14
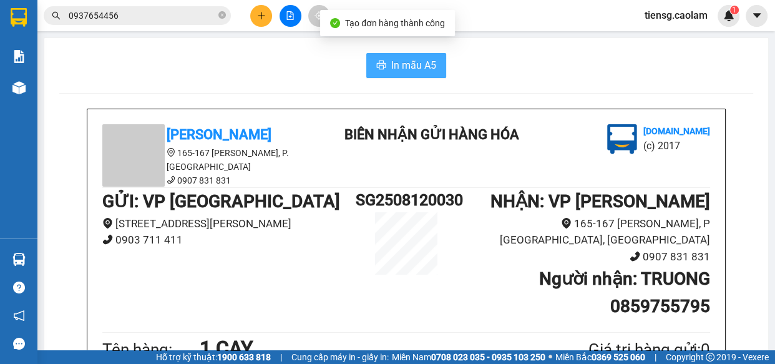
click at [401, 61] on span "In mẫu A5" at bounding box center [413, 65] width 45 height 16
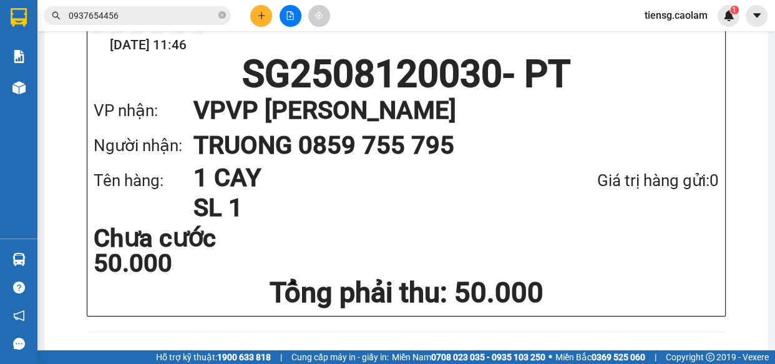
scroll to position [520, 0]
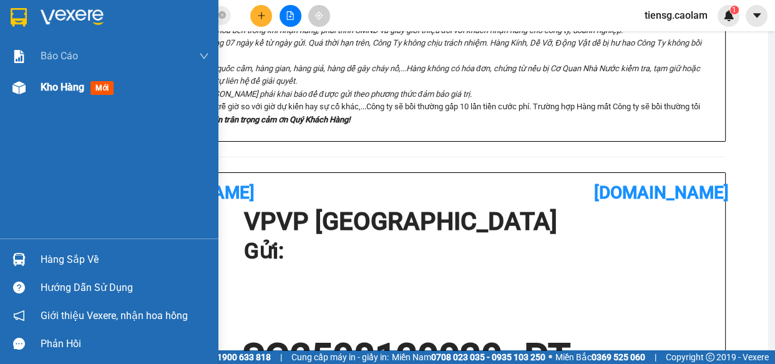
click at [50, 86] on span "Kho hàng" at bounding box center [63, 87] width 44 height 12
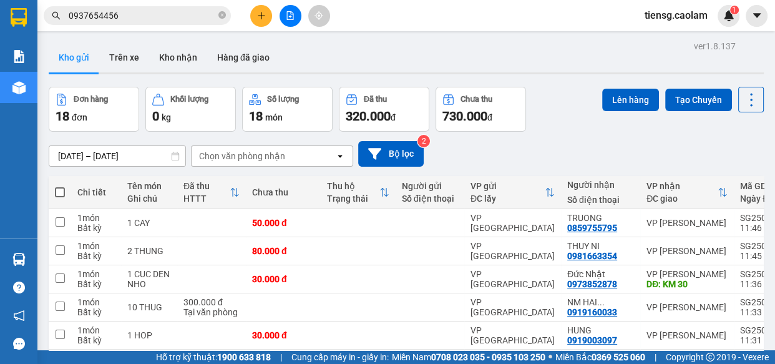
click at [57, 192] on span at bounding box center [60, 192] width 10 height 10
click at [60, 186] on input "checkbox" at bounding box center [60, 186] width 0 height 0
checkbox input "true"
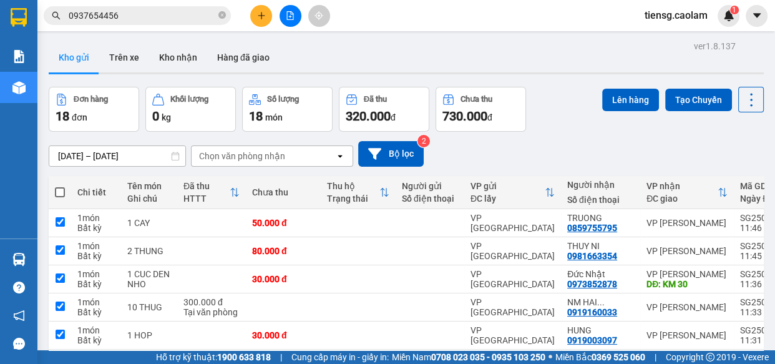
checkbox input "true"
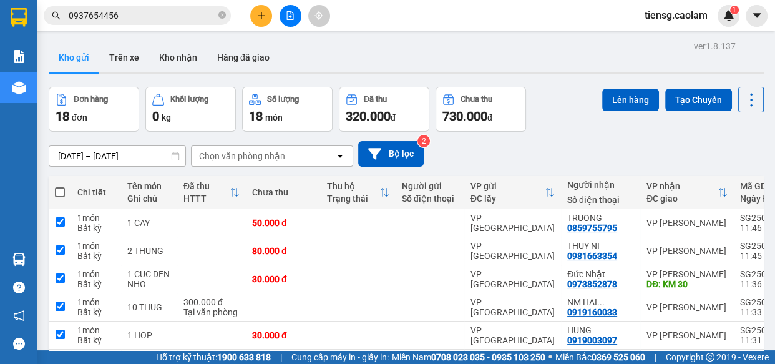
checkbox input "true"
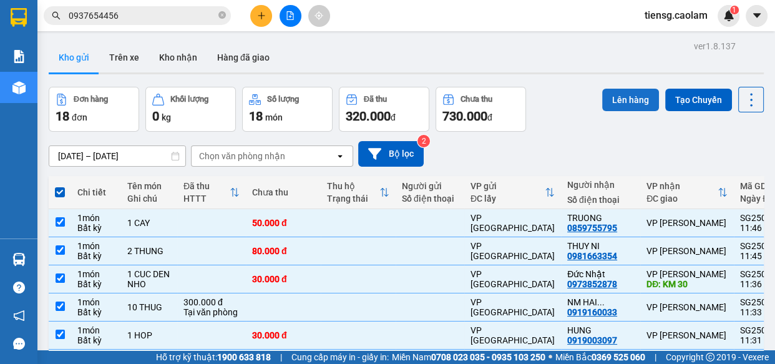
click at [609, 101] on button "Lên hàng" at bounding box center [630, 100] width 57 height 22
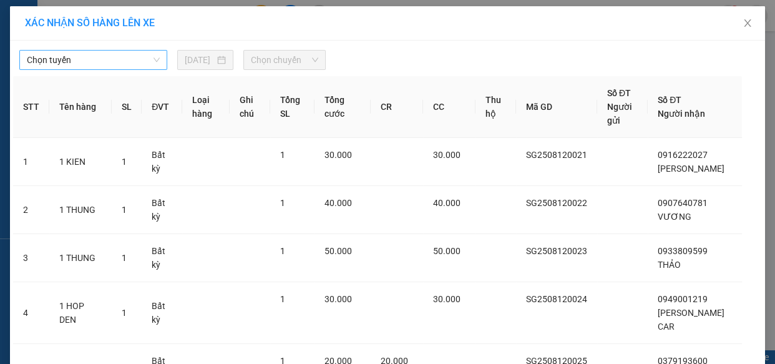
click at [137, 68] on span "Chọn tuyến" at bounding box center [93, 60] width 133 height 19
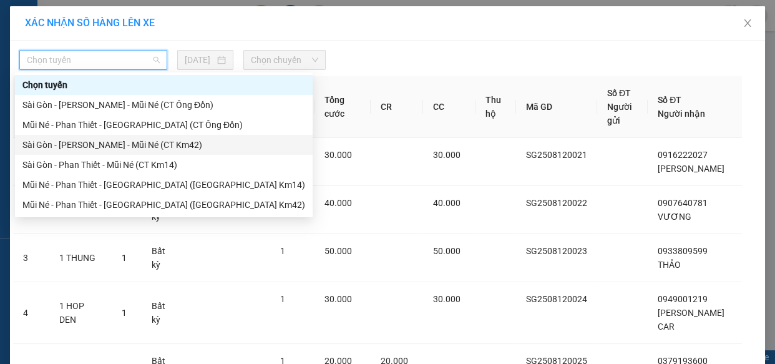
click at [152, 147] on div "Sài Gòn - [PERSON_NAME] - Mũi Né (CT Km42)" at bounding box center [163, 145] width 283 height 14
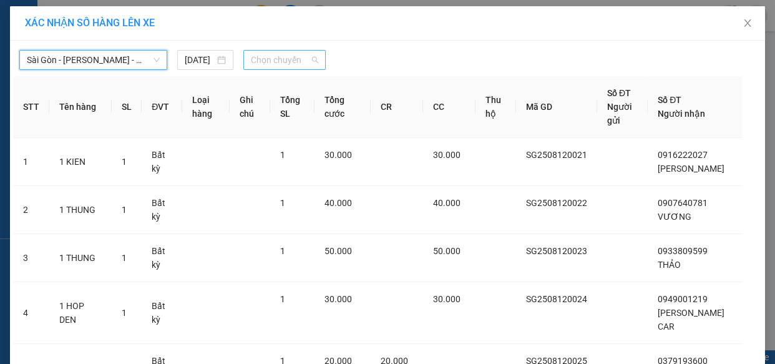
click at [295, 64] on span "Chọn chuyến" at bounding box center [284, 60] width 67 height 19
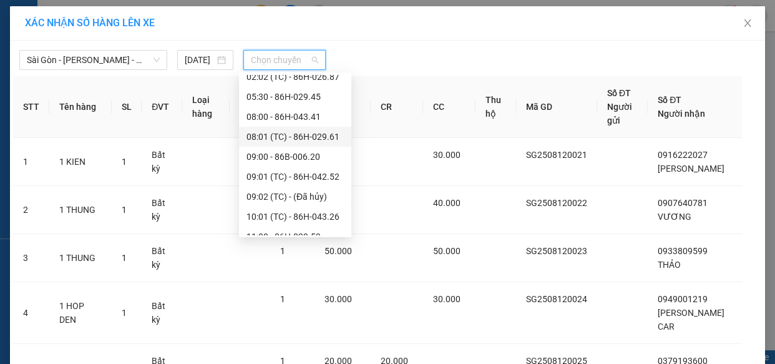
scroll to position [170, 0]
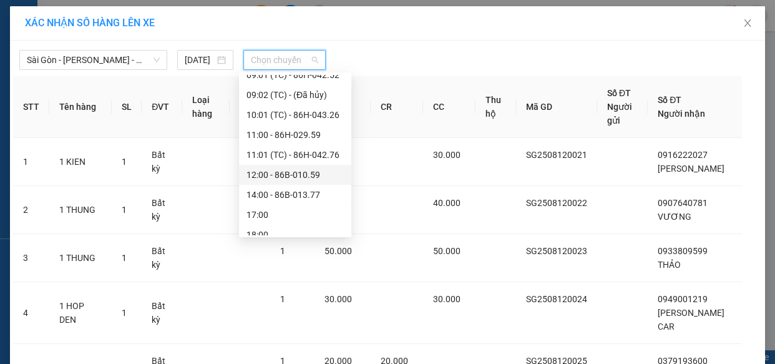
click at [281, 175] on div "12:00 - 86B-010.59" at bounding box center [295, 175] width 97 height 14
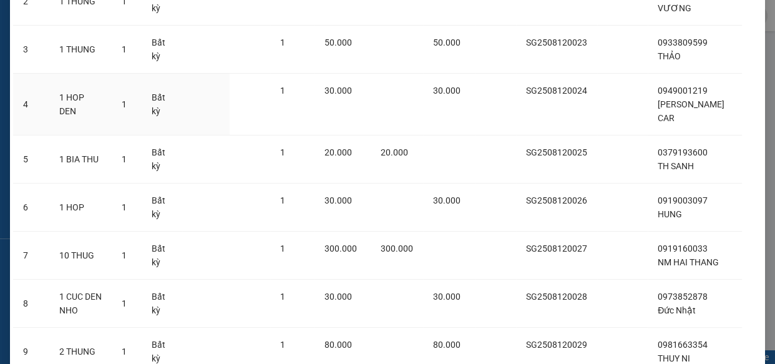
scroll to position [380, 0]
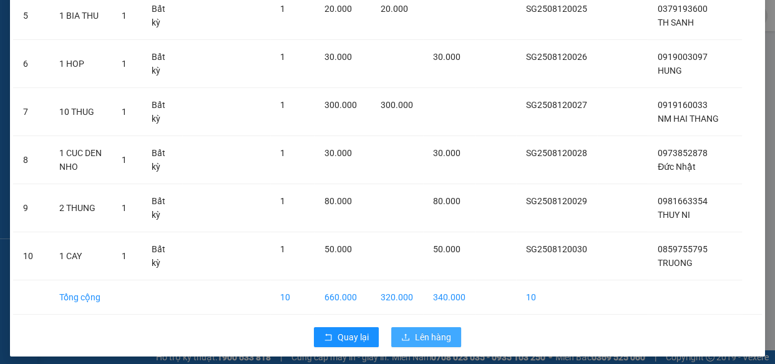
click at [430, 333] on span "Lên hàng" at bounding box center [433, 337] width 36 height 14
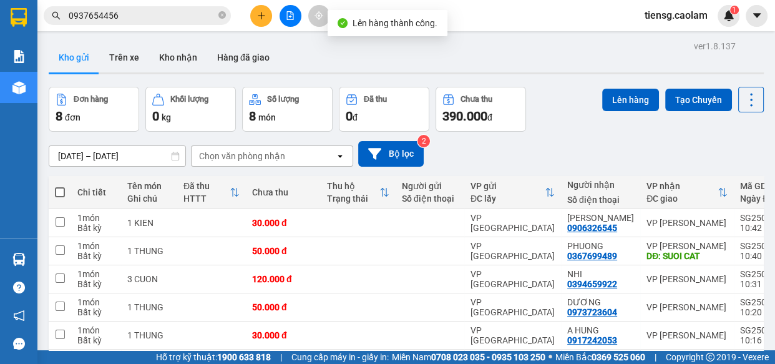
click at [57, 194] on span at bounding box center [60, 192] width 10 height 10
click at [60, 186] on input "checkbox" at bounding box center [60, 186] width 0 height 0
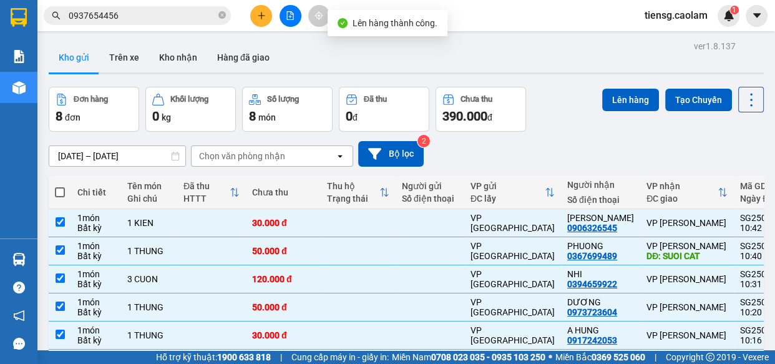
checkbox input "true"
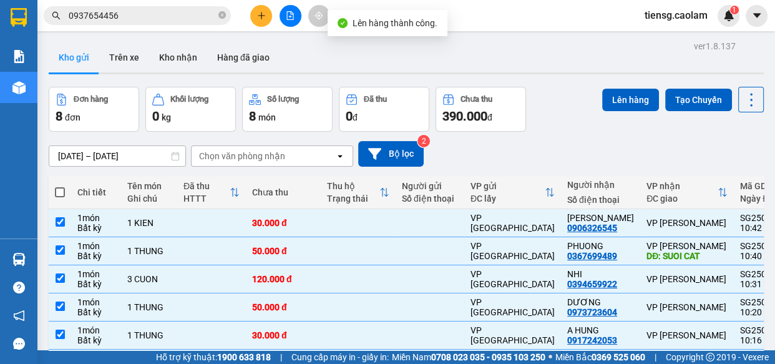
checkbox input "true"
drag, startPoint x: 609, startPoint y: 94, endPoint x: 263, endPoint y: 103, distance: 345.3
click at [594, 98] on div "Đơn hàng 8 đơn Khối lượng 0 kg Số lượng 8 món Đã thu 0 đ Chưa thu 390.000 đ Lên…" at bounding box center [406, 109] width 715 height 45
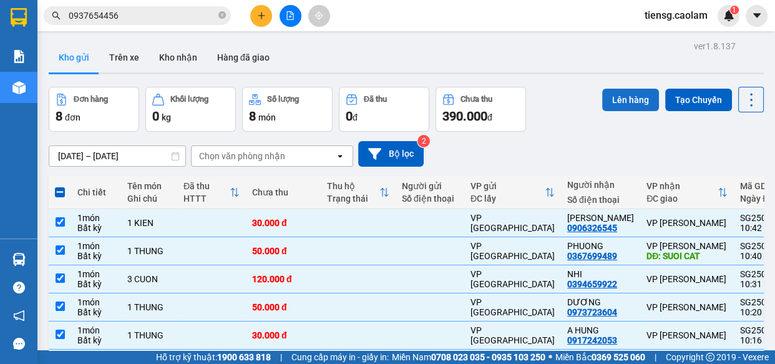
click at [626, 97] on button "Lên hàng" at bounding box center [630, 100] width 57 height 22
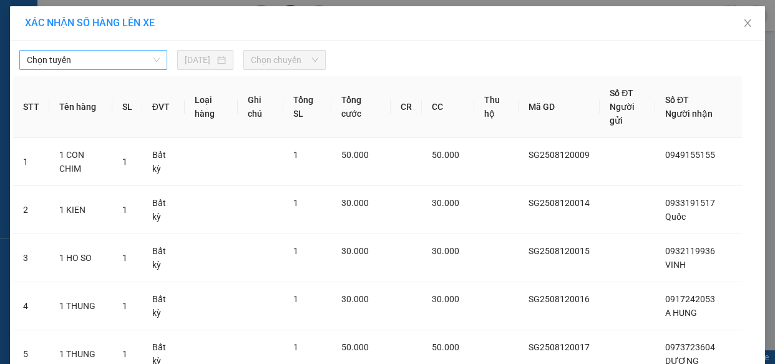
click at [90, 60] on span "Chọn tuyến" at bounding box center [93, 60] width 133 height 19
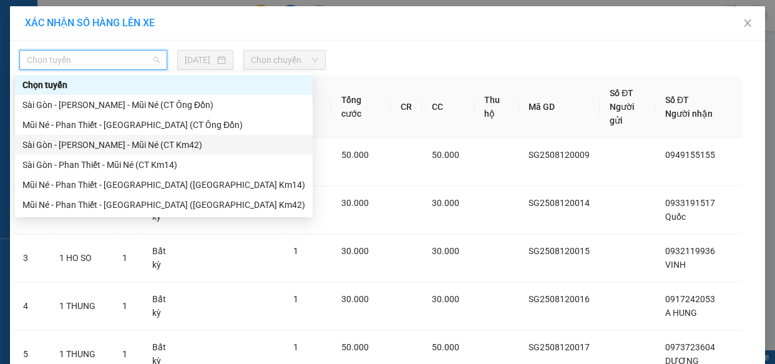
click at [115, 149] on div "Sài Gòn - [PERSON_NAME] - Mũi Né (CT Km42)" at bounding box center [163, 145] width 283 height 14
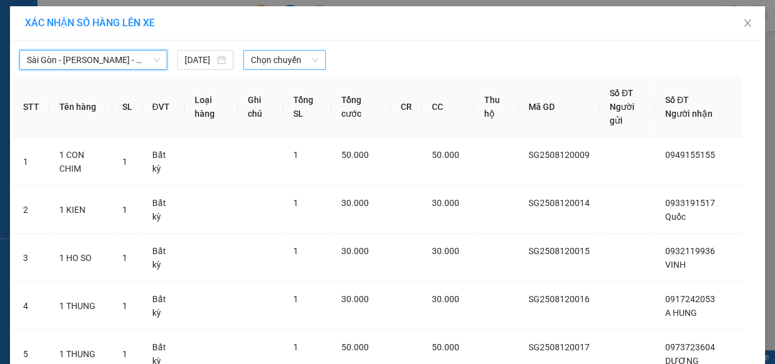
click at [286, 65] on span "Chọn chuyến" at bounding box center [284, 60] width 67 height 19
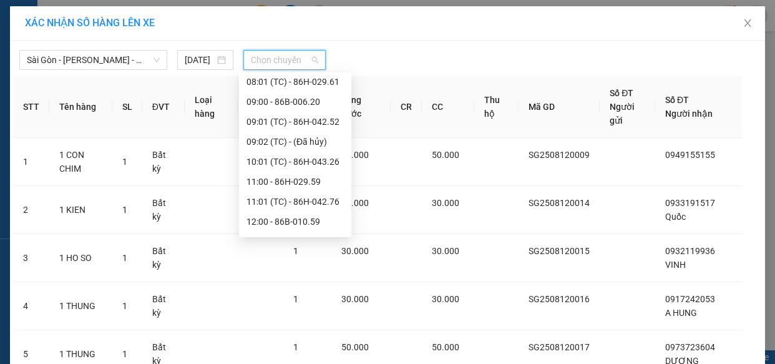
scroll to position [219, 0]
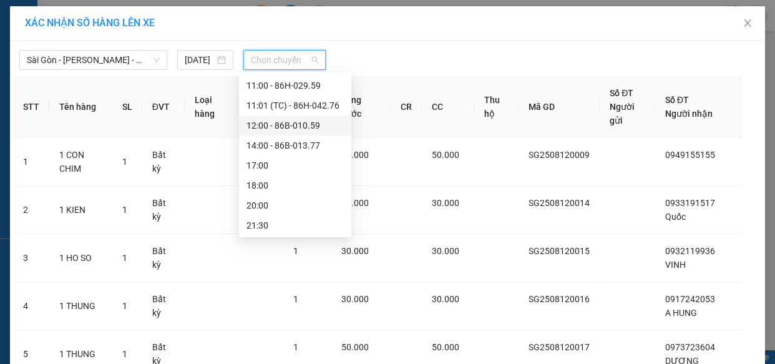
click at [286, 128] on div "12:00 - 86B-010.59" at bounding box center [295, 126] width 97 height 14
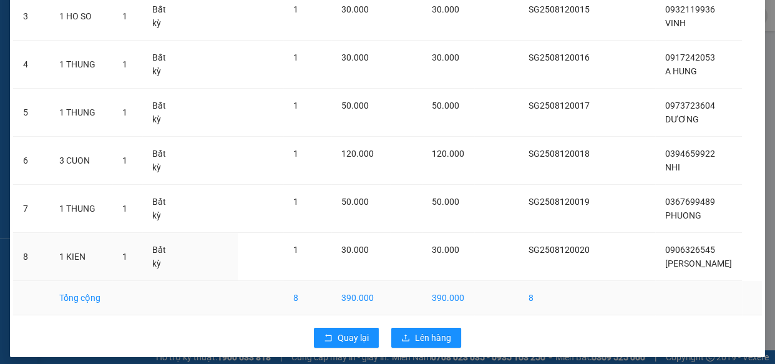
scroll to position [270, 0]
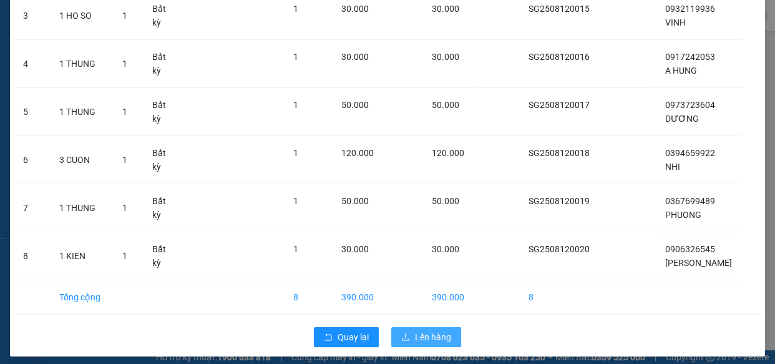
click at [423, 327] on button "Lên hàng" at bounding box center [426, 337] width 70 height 20
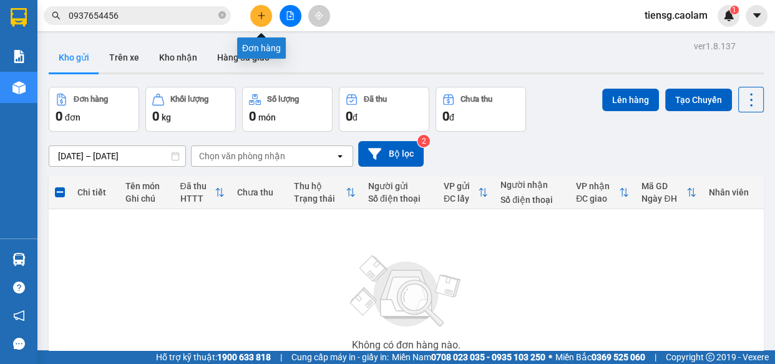
click at [268, 19] on button at bounding box center [261, 16] width 22 height 22
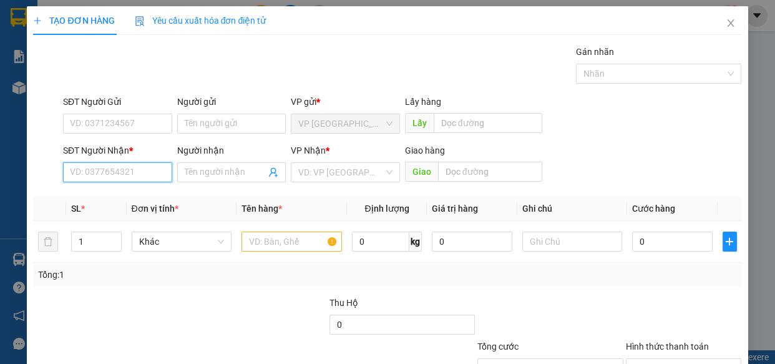
drag, startPoint x: 124, startPoint y: 174, endPoint x: 112, endPoint y: 166, distance: 13.5
click at [122, 176] on input "SĐT Người Nhận *" at bounding box center [117, 172] width 109 height 20
click at [127, 198] on div "0907369033 - KHANH" at bounding box center [116, 197] width 93 height 14
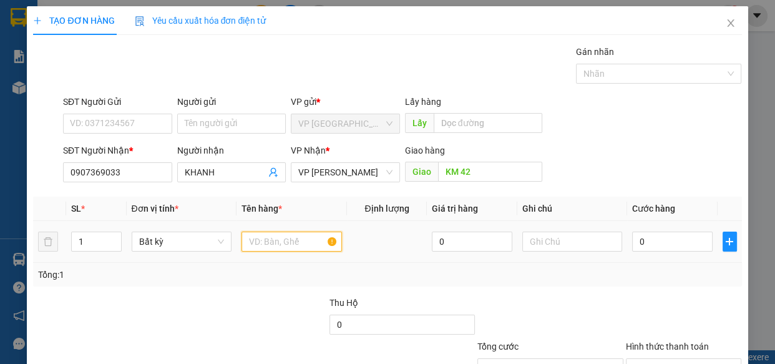
drag, startPoint x: 256, startPoint y: 233, endPoint x: 240, endPoint y: 212, distance: 25.8
click at [254, 233] on input "text" at bounding box center [292, 242] width 100 height 20
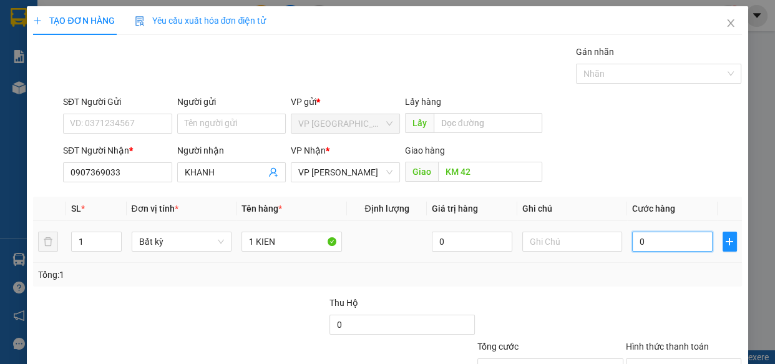
click at [663, 238] on input "0" at bounding box center [672, 242] width 81 height 20
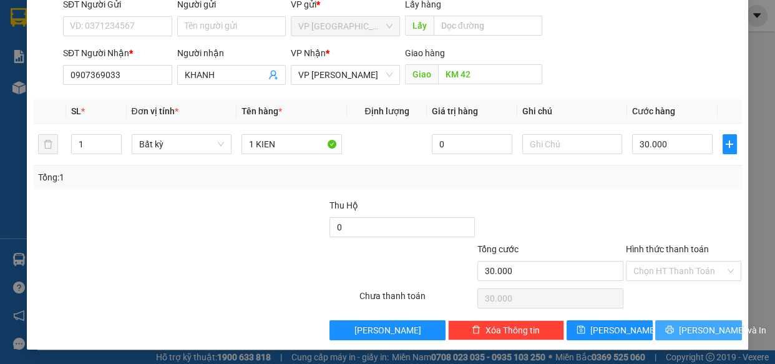
click at [678, 333] on button "[PERSON_NAME] và In" at bounding box center [698, 330] width 86 height 20
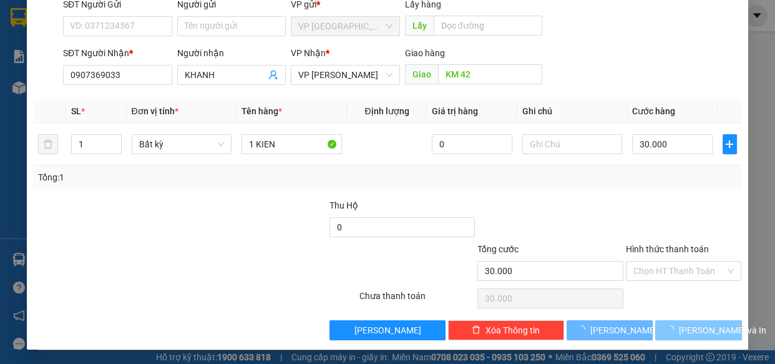
scroll to position [44, 0]
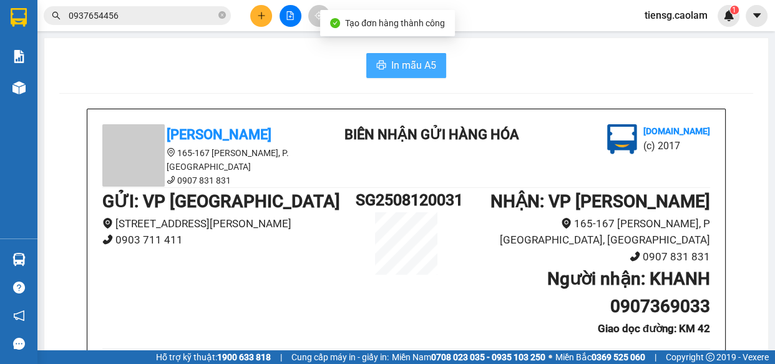
click at [401, 60] on span "In mẫu A5" at bounding box center [413, 65] width 45 height 16
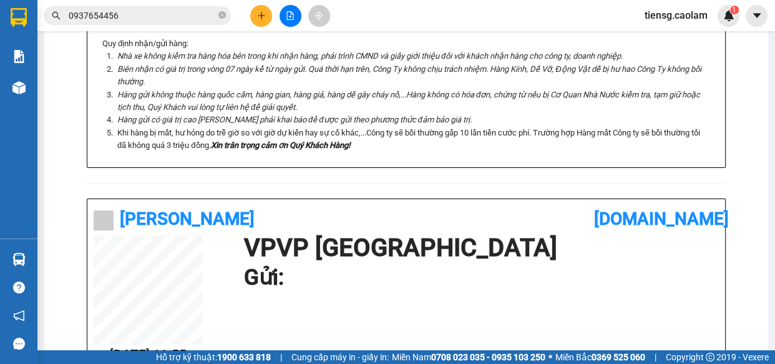
scroll to position [794, 0]
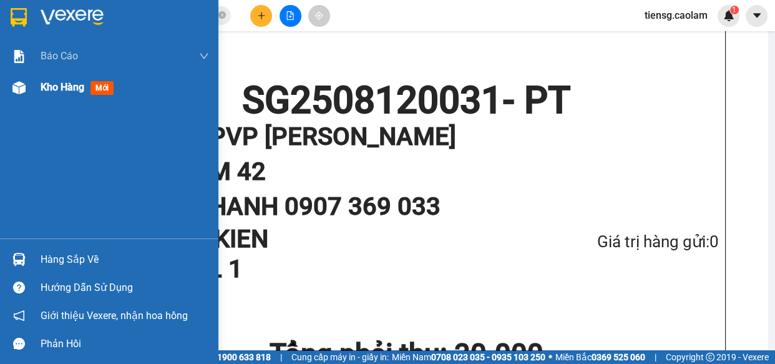
click at [68, 92] on span "Kho hàng" at bounding box center [63, 87] width 44 height 12
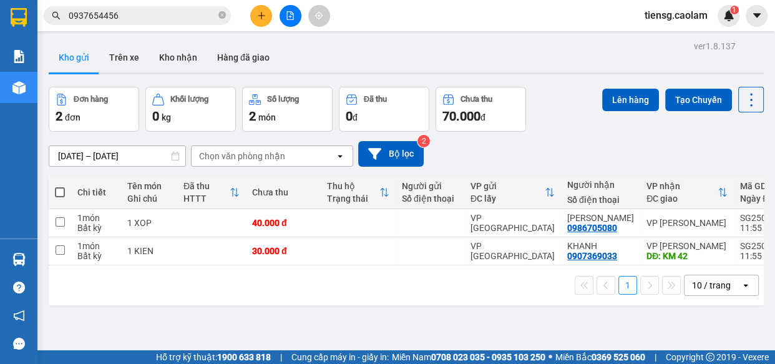
click at [62, 195] on span at bounding box center [60, 192] width 10 height 10
click at [60, 186] on input "checkbox" at bounding box center [60, 186] width 0 height 0
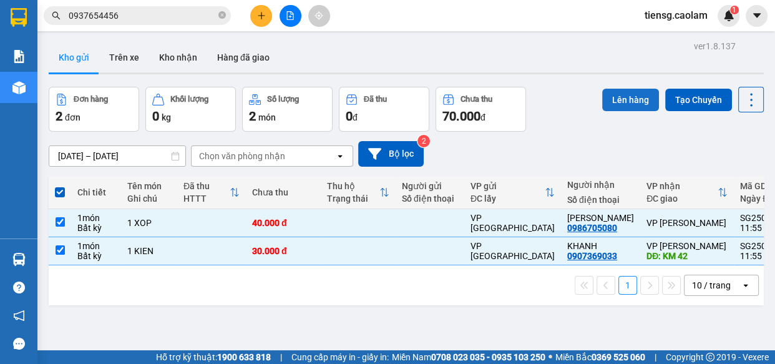
click at [620, 102] on button "Lên hàng" at bounding box center [630, 100] width 57 height 22
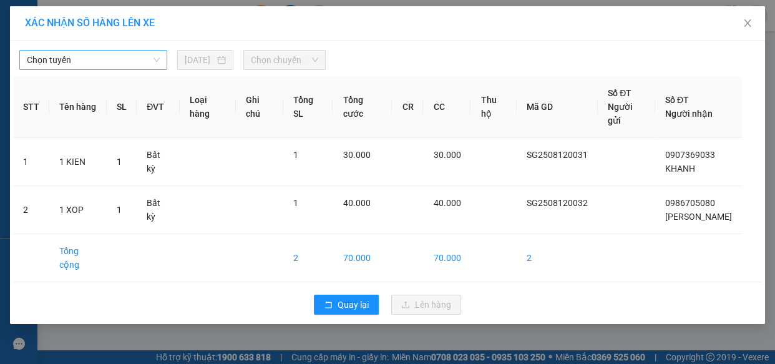
click at [85, 62] on span "Chọn tuyến" at bounding box center [93, 60] width 133 height 19
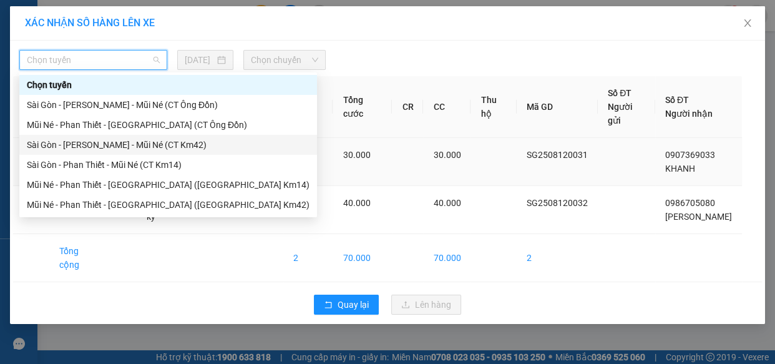
click at [150, 146] on div "Sài Gòn - [PERSON_NAME] - Mũi Né (CT Km42)" at bounding box center [168, 145] width 283 height 14
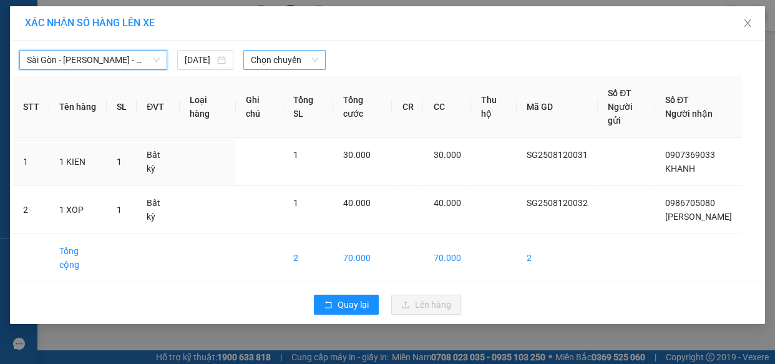
click at [280, 68] on span "Chọn chuyến" at bounding box center [284, 60] width 67 height 19
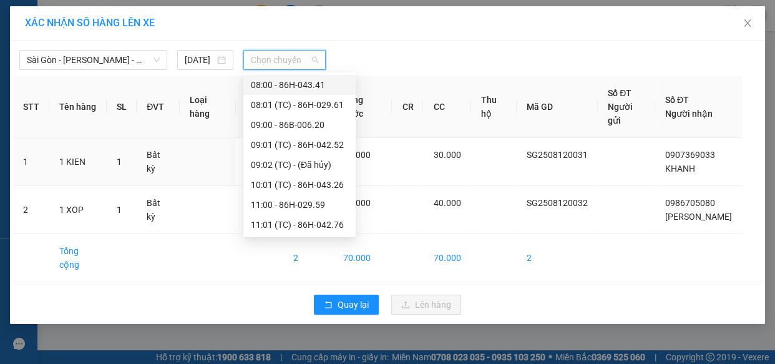
scroll to position [219, 0]
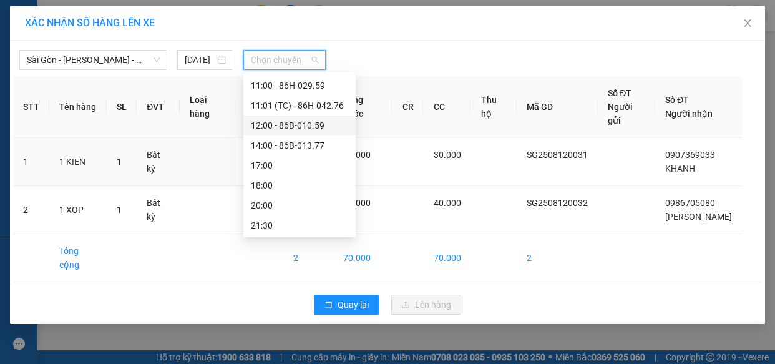
click at [277, 128] on div "12:00 - 86B-010.59" at bounding box center [299, 126] width 97 height 14
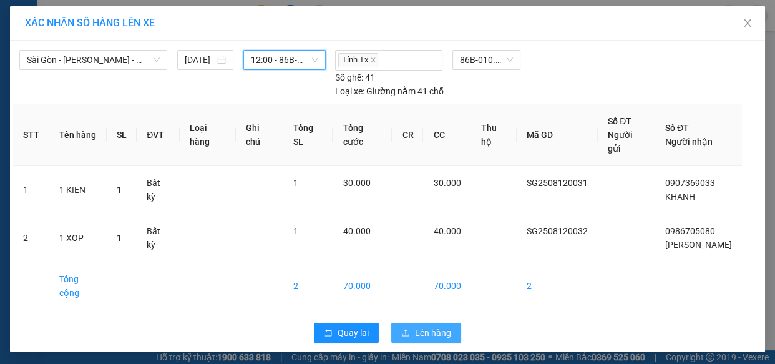
click at [445, 326] on span "Lên hàng" at bounding box center [433, 333] width 36 height 14
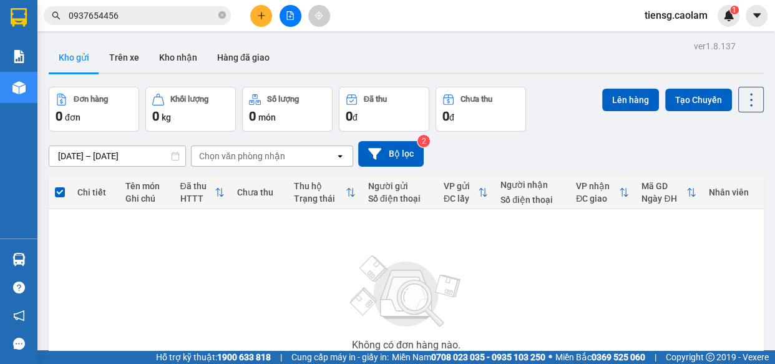
click at [291, 14] on icon "file-add" at bounding box center [290, 15] width 7 height 9
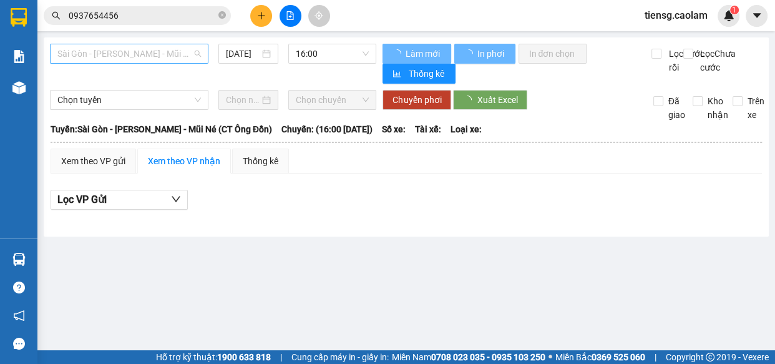
click at [159, 52] on span "Sài Gòn - [PERSON_NAME] - Mũi Né (CT Ông Đồn)" at bounding box center [129, 53] width 144 height 19
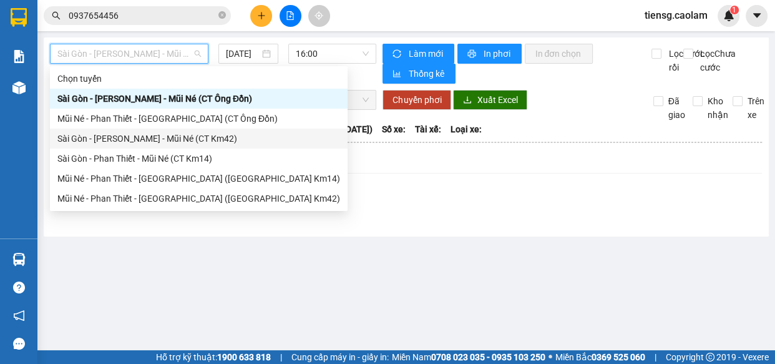
click at [196, 137] on div "Sài Gòn - [PERSON_NAME] - Mũi Né (CT Km42)" at bounding box center [198, 139] width 283 height 14
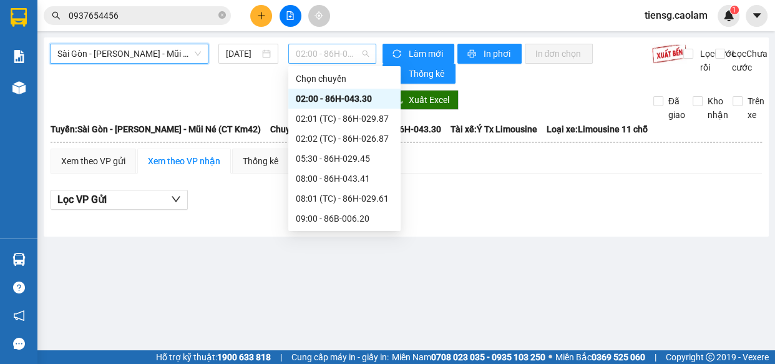
click at [332, 50] on span "02:00 - 86H-043.30" at bounding box center [332, 53] width 73 height 19
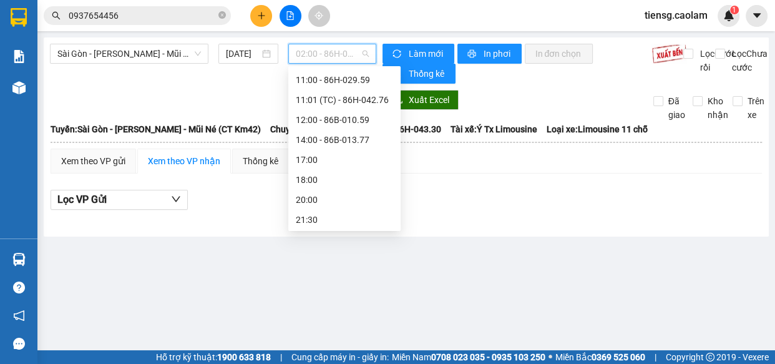
scroll to position [219, 0]
click at [323, 116] on div "12:00 - 86B-010.59" at bounding box center [344, 119] width 97 height 14
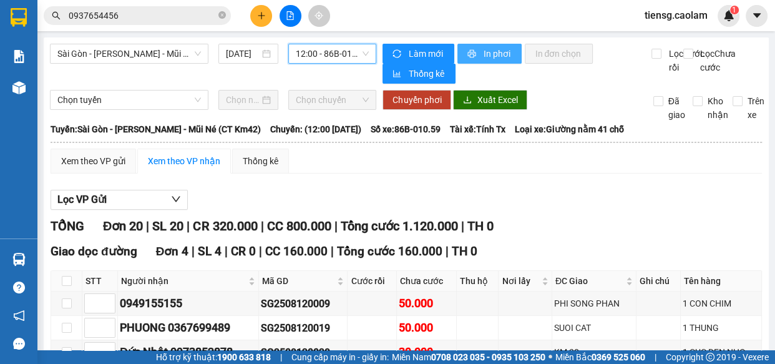
click at [489, 47] on span "In phơi" at bounding box center [497, 54] width 29 height 14
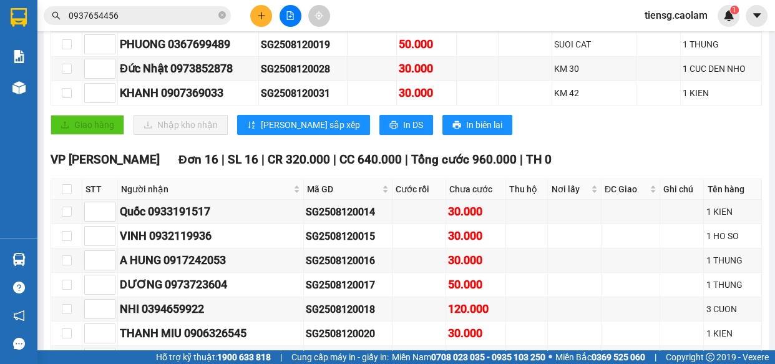
scroll to position [587, 0]
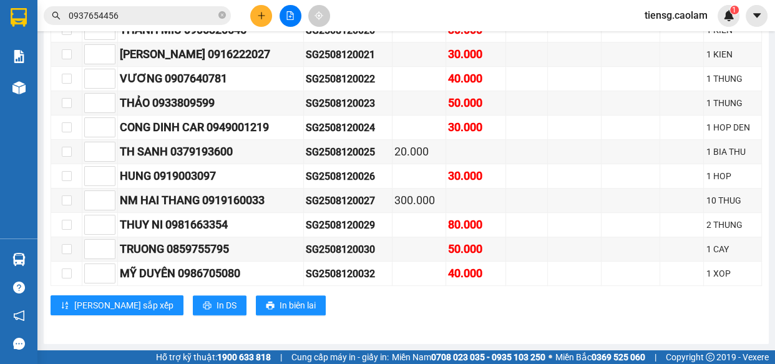
click at [234, 2] on div "Kết quả tìm kiếm ( 14 ) Bộ lọc Mã ĐH Trạng thái Món hàng Thu hộ Tổng cước Chưa …" at bounding box center [387, 15] width 775 height 31
click at [252, 19] on button at bounding box center [261, 16] width 22 height 22
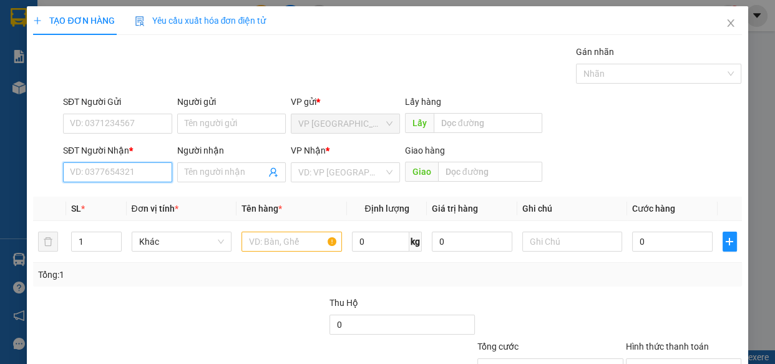
click at [115, 177] on input "SĐT Người Nhận *" at bounding box center [117, 172] width 109 height 20
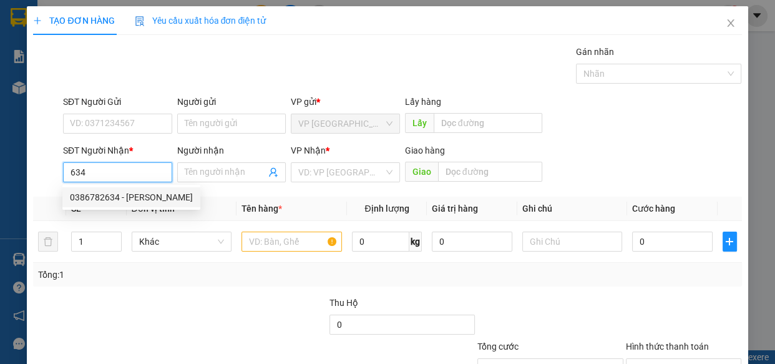
click at [113, 194] on div "0386782634 - [PERSON_NAME]" at bounding box center [131, 197] width 123 height 14
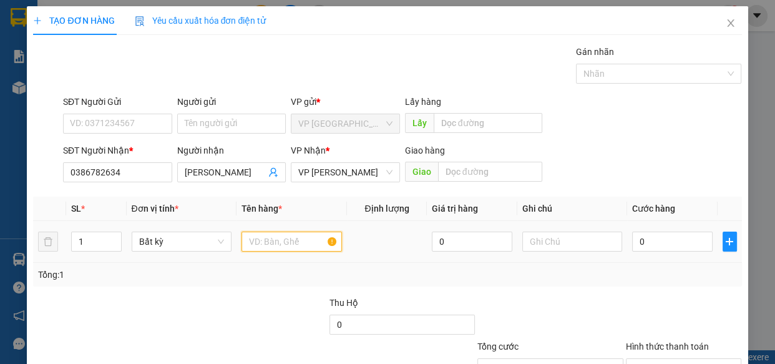
click at [276, 250] on input "text" at bounding box center [292, 242] width 100 height 20
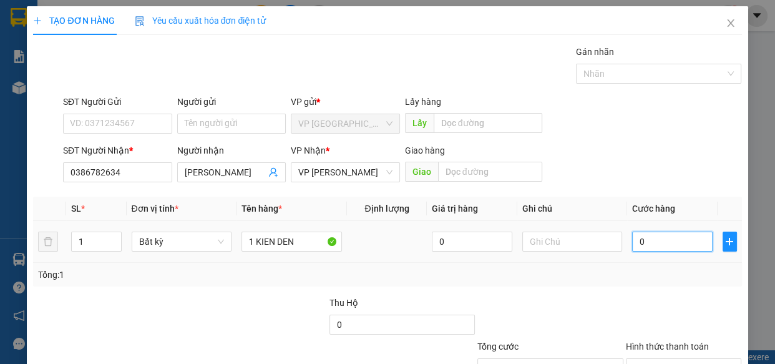
click at [675, 233] on input "0" at bounding box center [672, 242] width 81 height 20
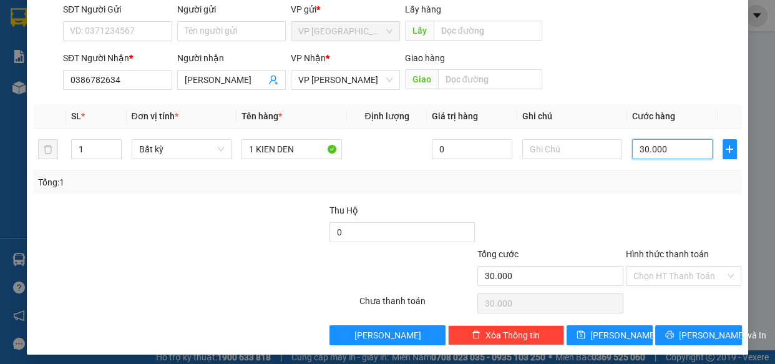
scroll to position [97, 0]
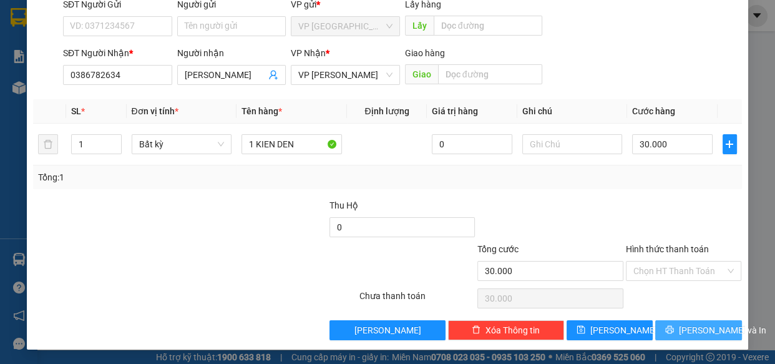
click at [677, 325] on button "[PERSON_NAME] và In" at bounding box center [698, 330] width 86 height 20
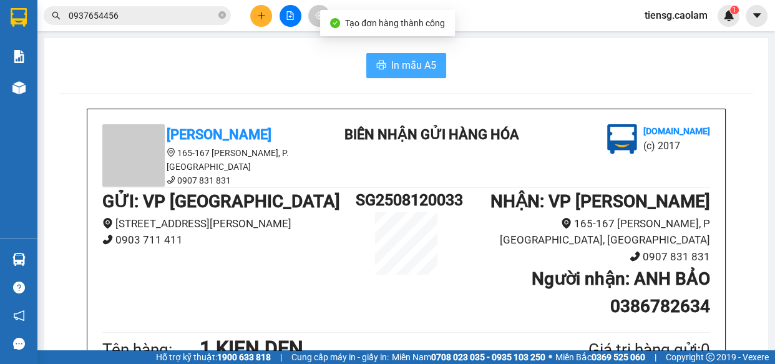
click at [407, 68] on span "In mẫu A5" at bounding box center [413, 65] width 45 height 16
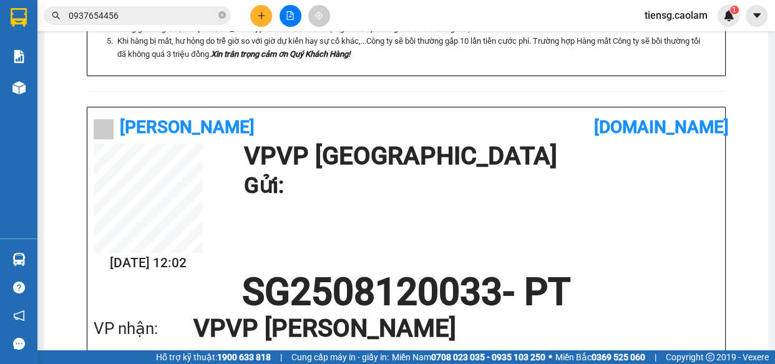
scroll to position [737, 0]
